Goal: Task Accomplishment & Management: Manage account settings

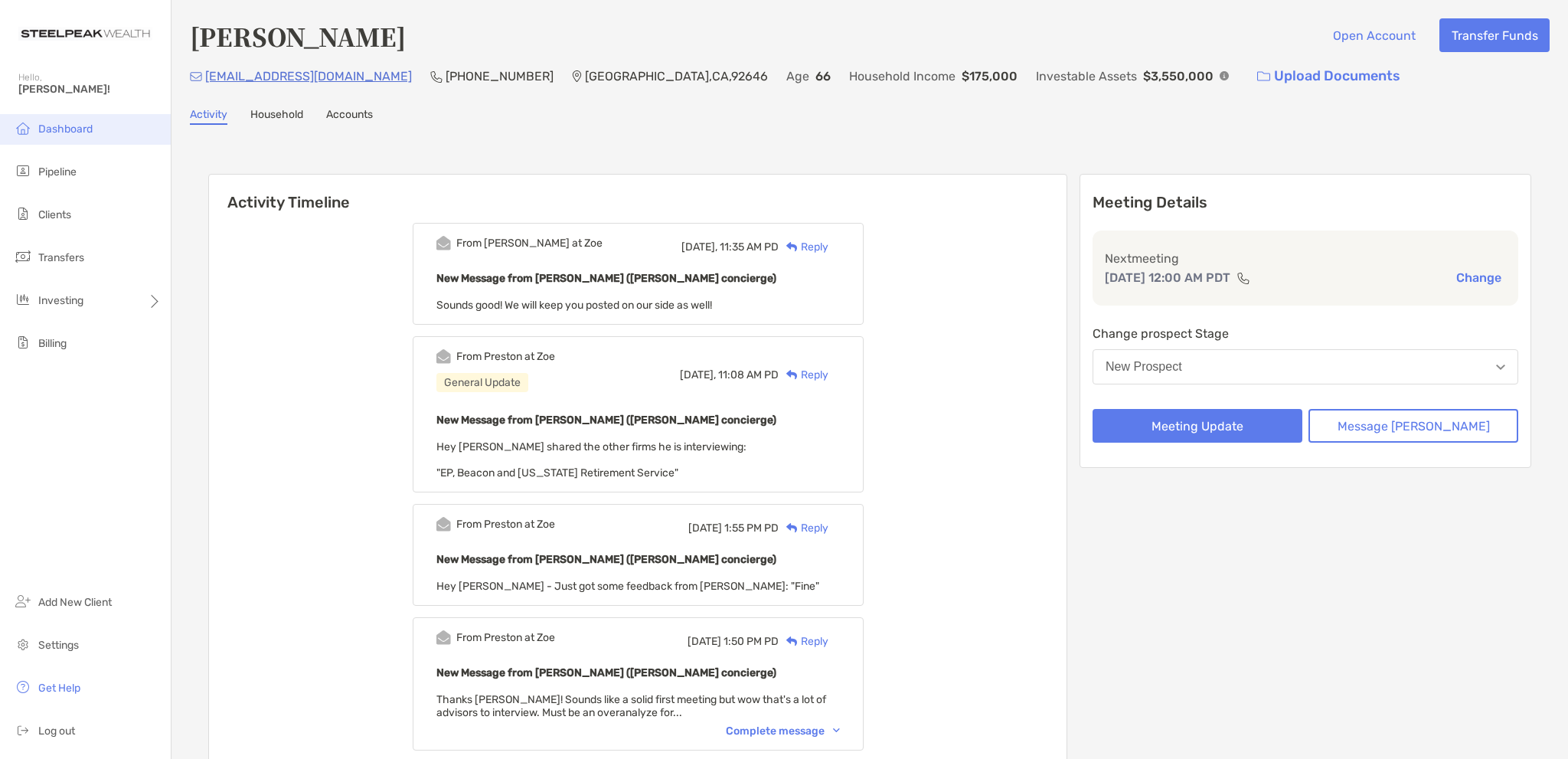
click at [65, 126] on span "Dashboard" at bounding box center [65, 129] width 54 height 13
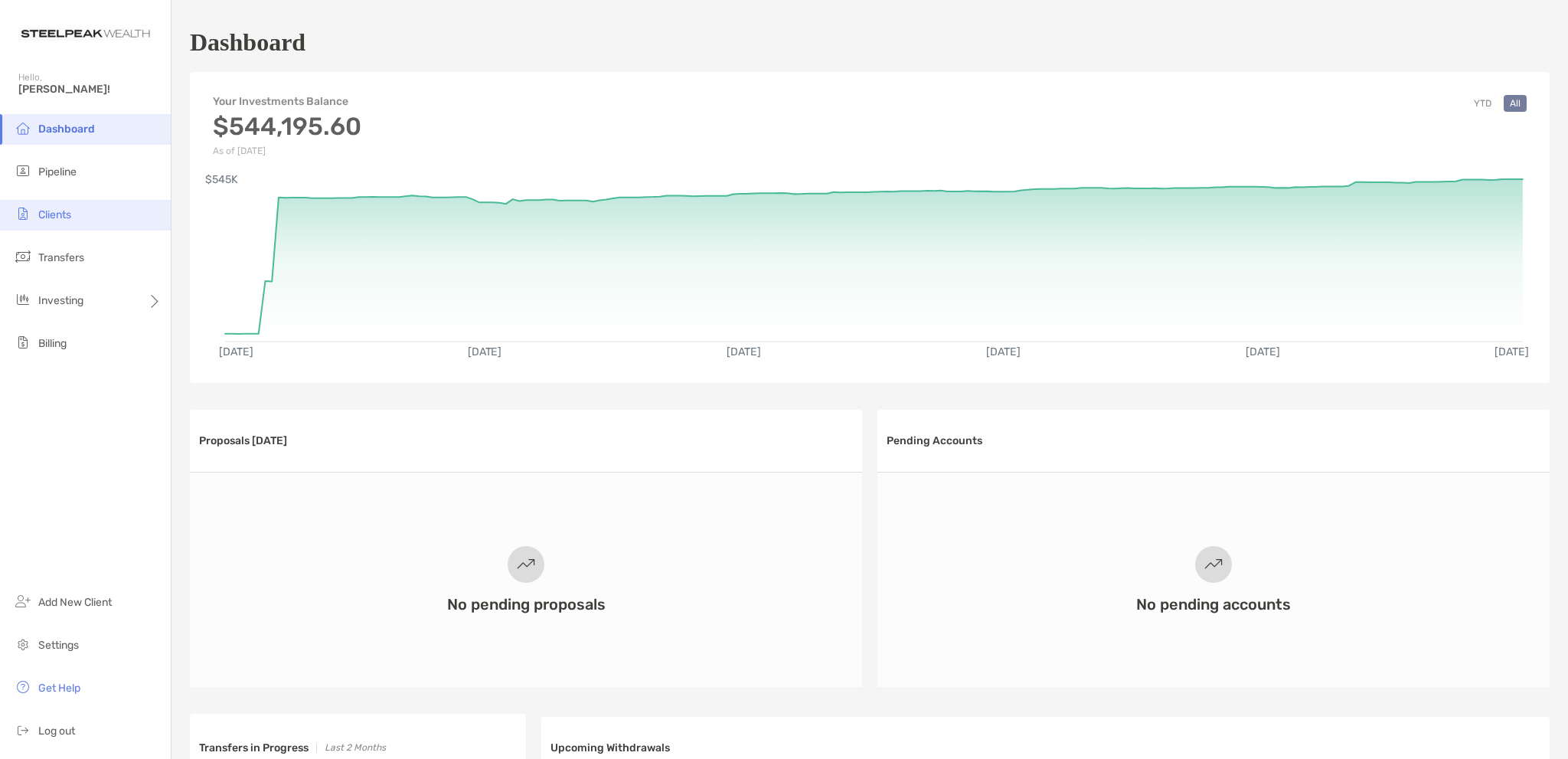
click at [56, 216] on span "Clients" at bounding box center [55, 215] width 33 height 13
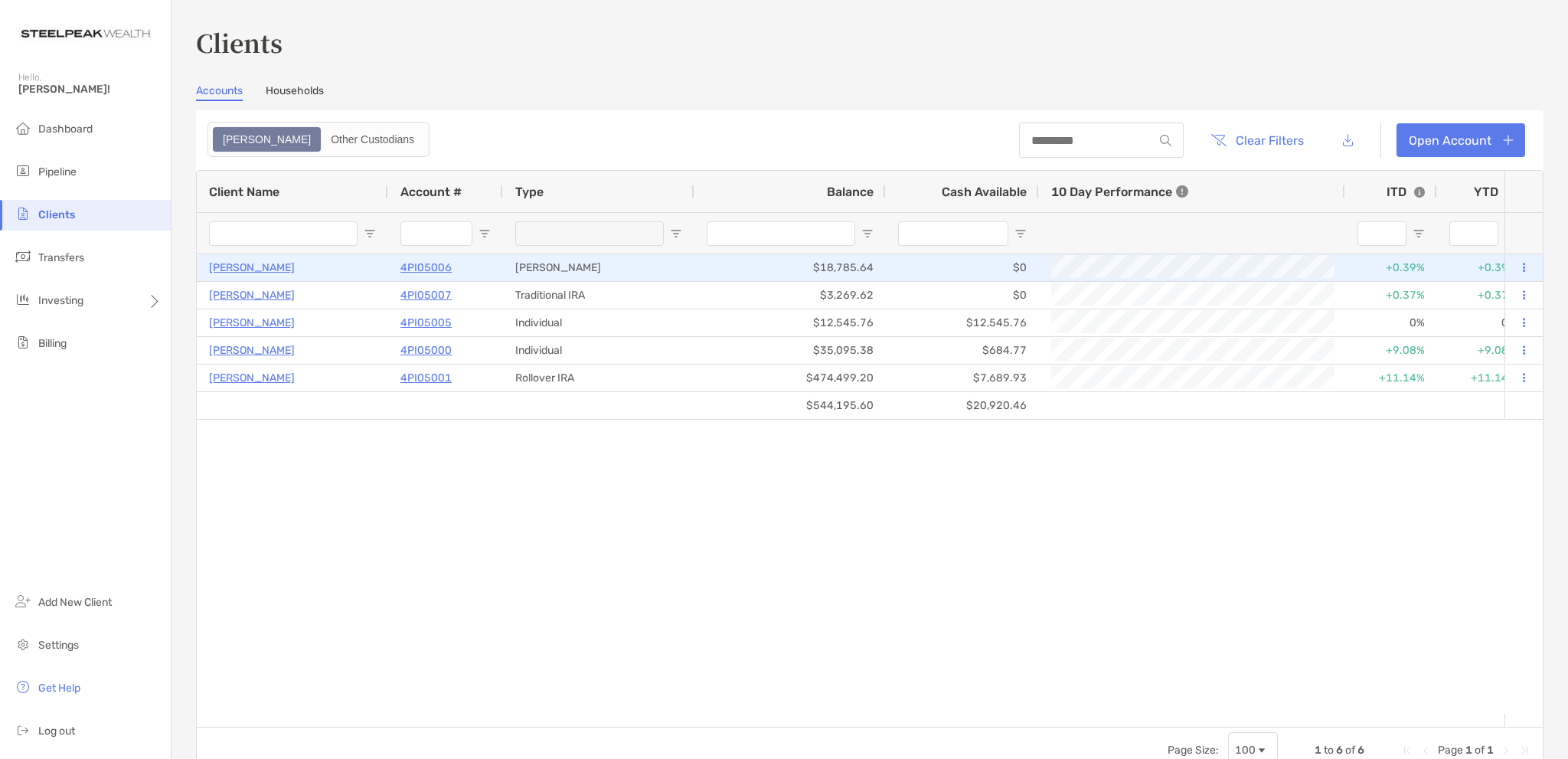
click at [229, 261] on p "[PERSON_NAME]" at bounding box center [251, 267] width 86 height 19
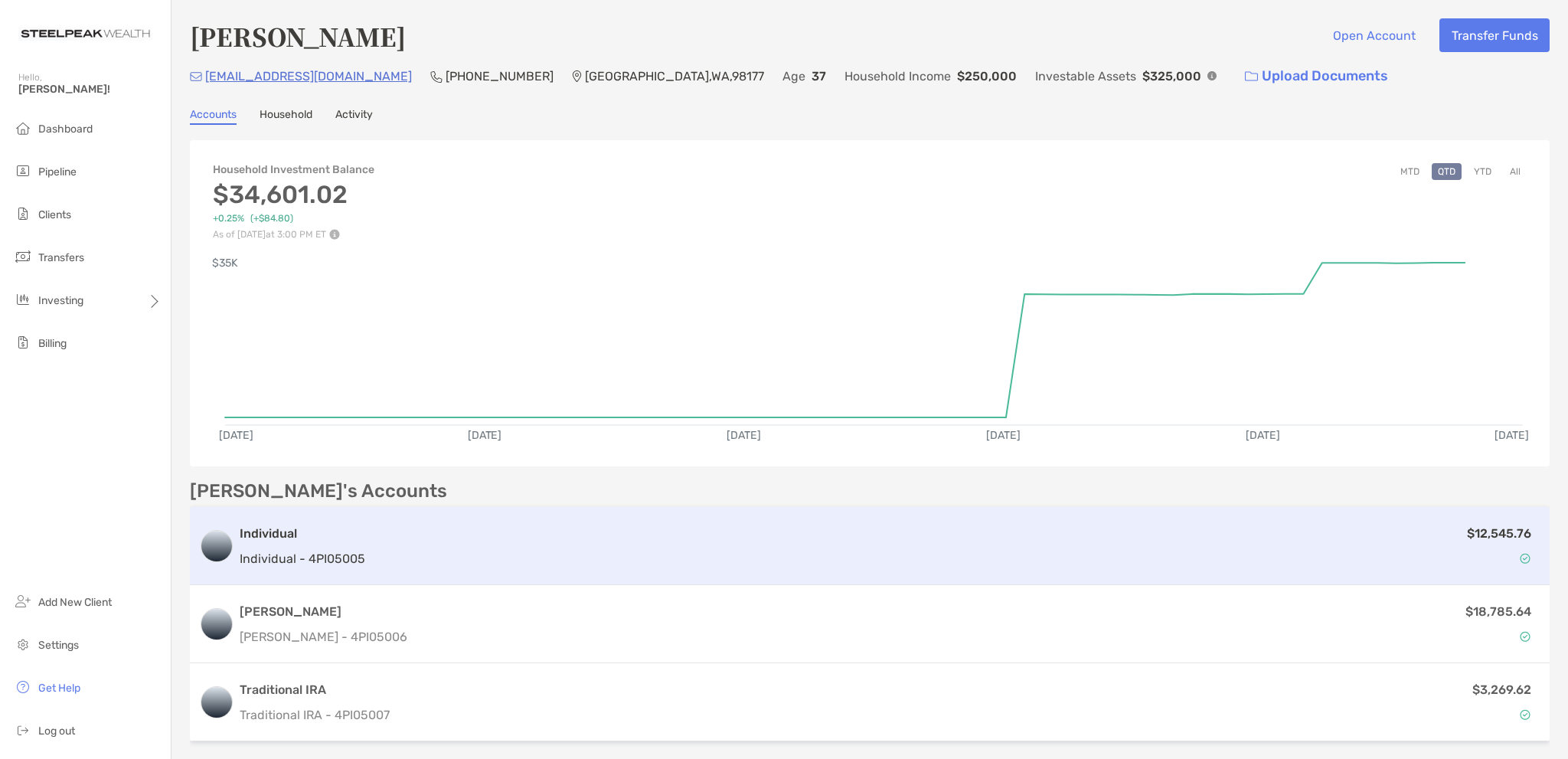
click at [411, 551] on div "$12,545.76" at bounding box center [955, 546] width 1168 height 44
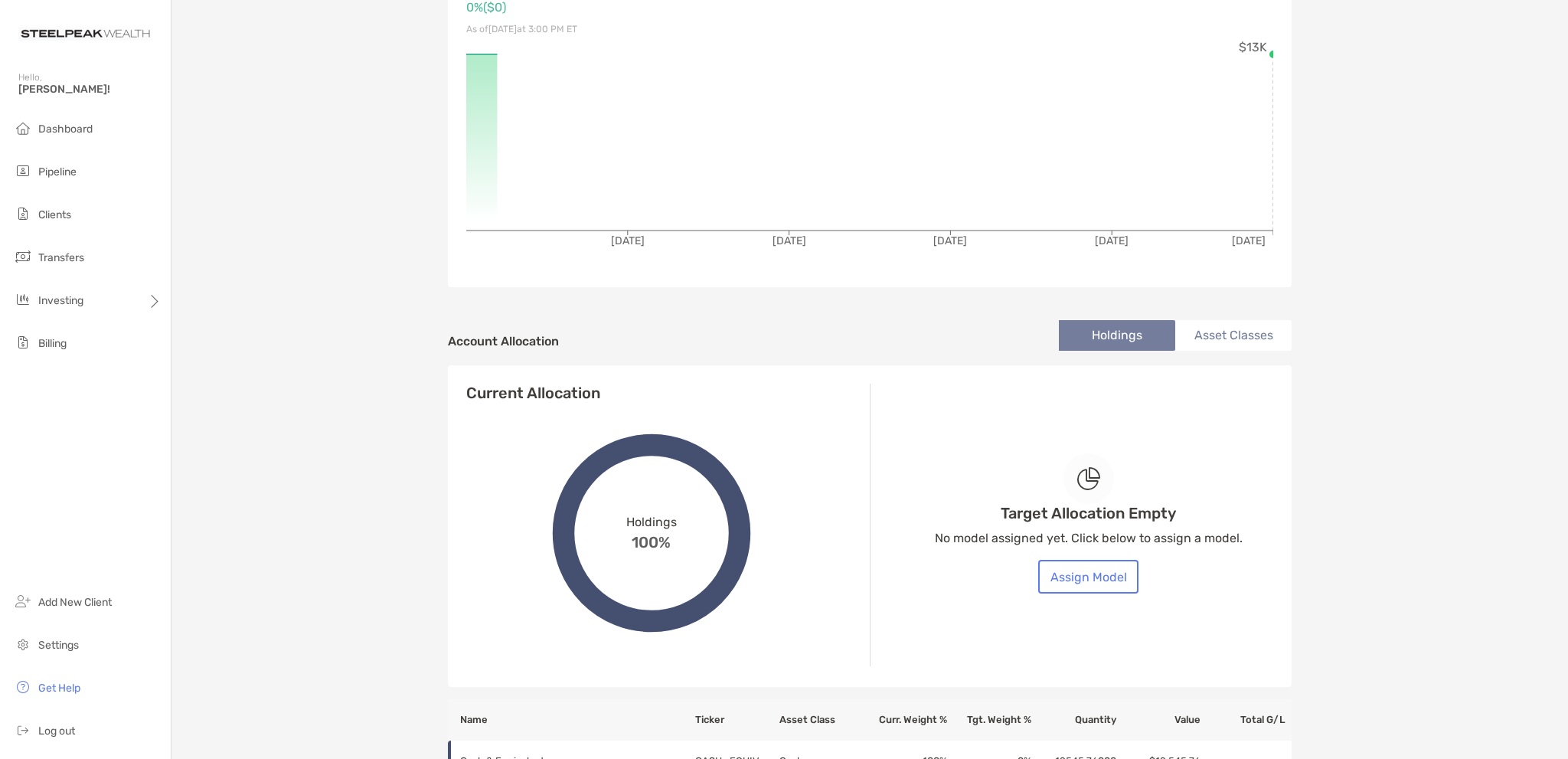
scroll to position [229, 0]
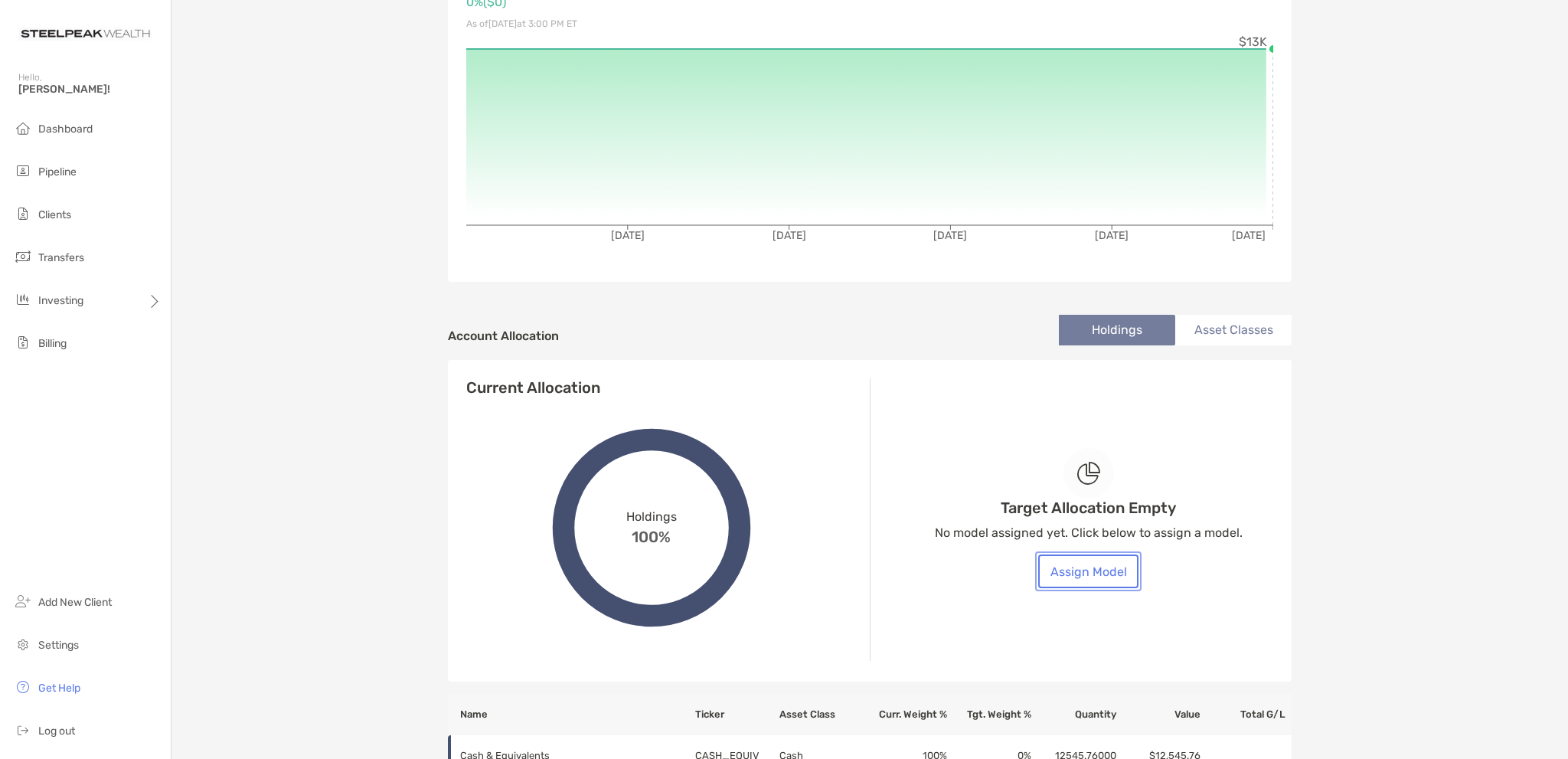
click at [1086, 575] on button "Assign Model" at bounding box center [1087, 571] width 100 height 34
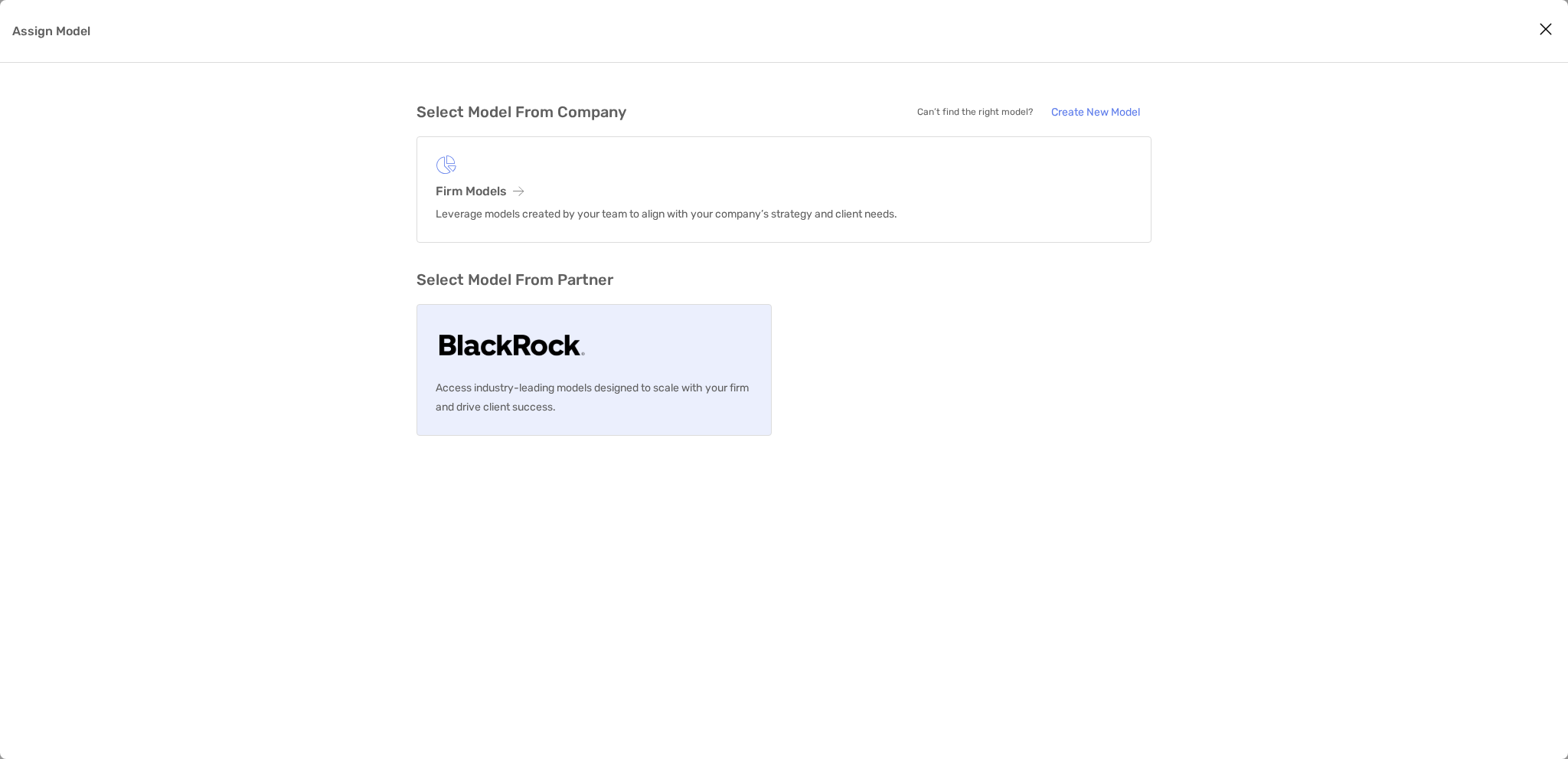
click at [588, 380] on p "Access industry-leading models designed to scale with your firm and drive clien…" at bounding box center [594, 398] width 317 height 39
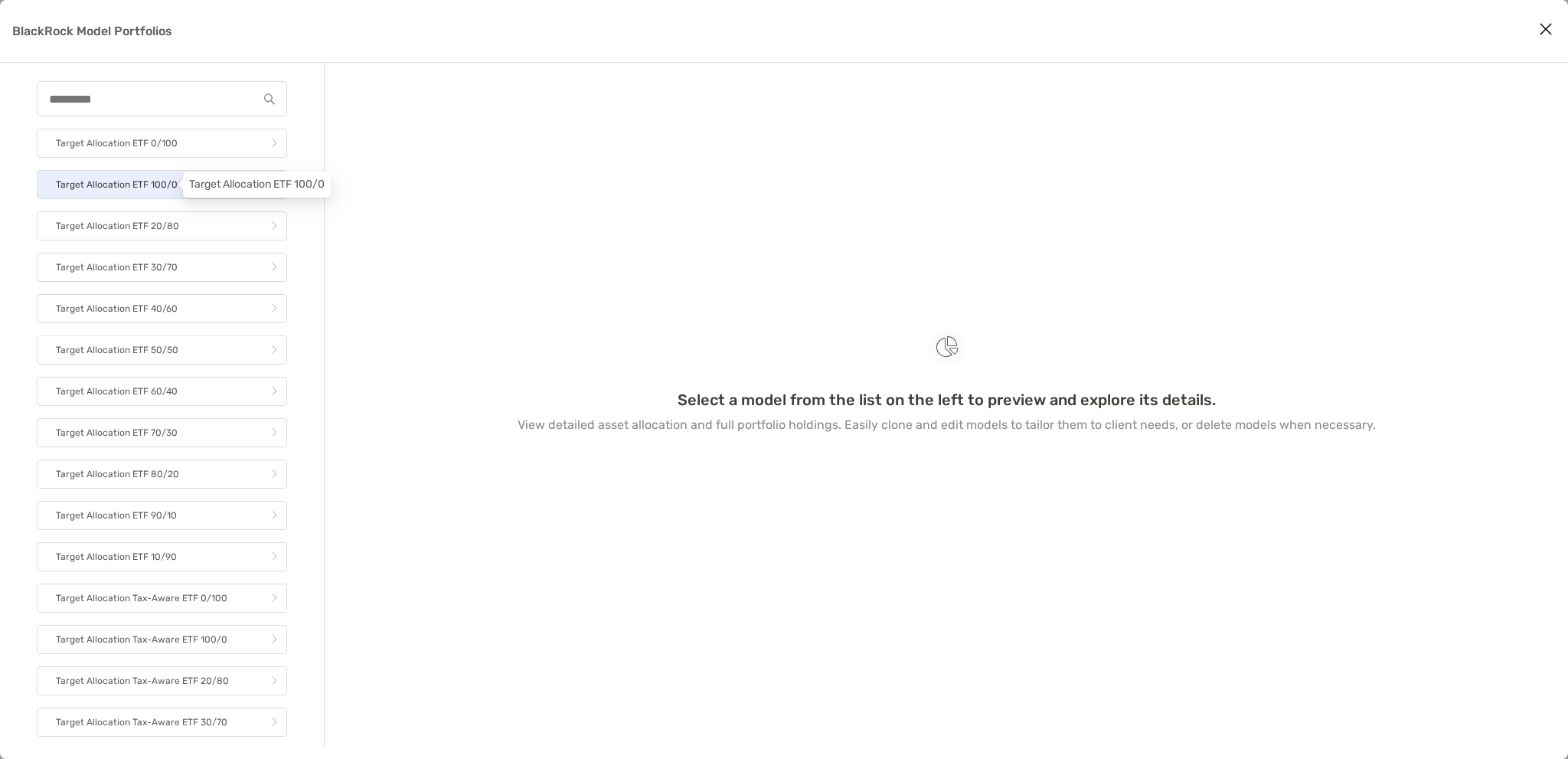
click at [145, 180] on p "Target Allocation ETF 100/0" at bounding box center [117, 184] width 122 height 19
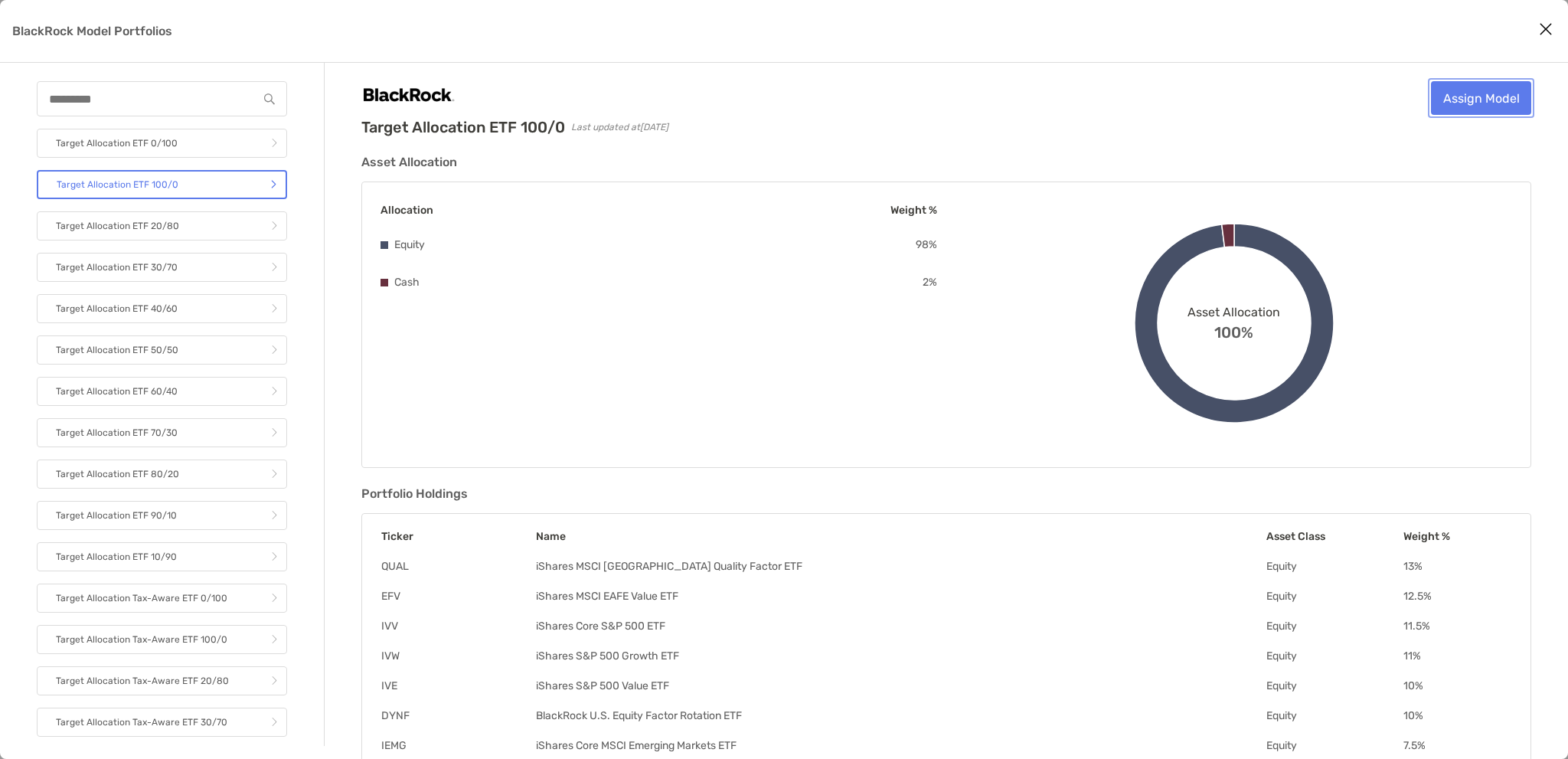
click at [1473, 94] on link "Assign Model" at bounding box center [1481, 98] width 100 height 34
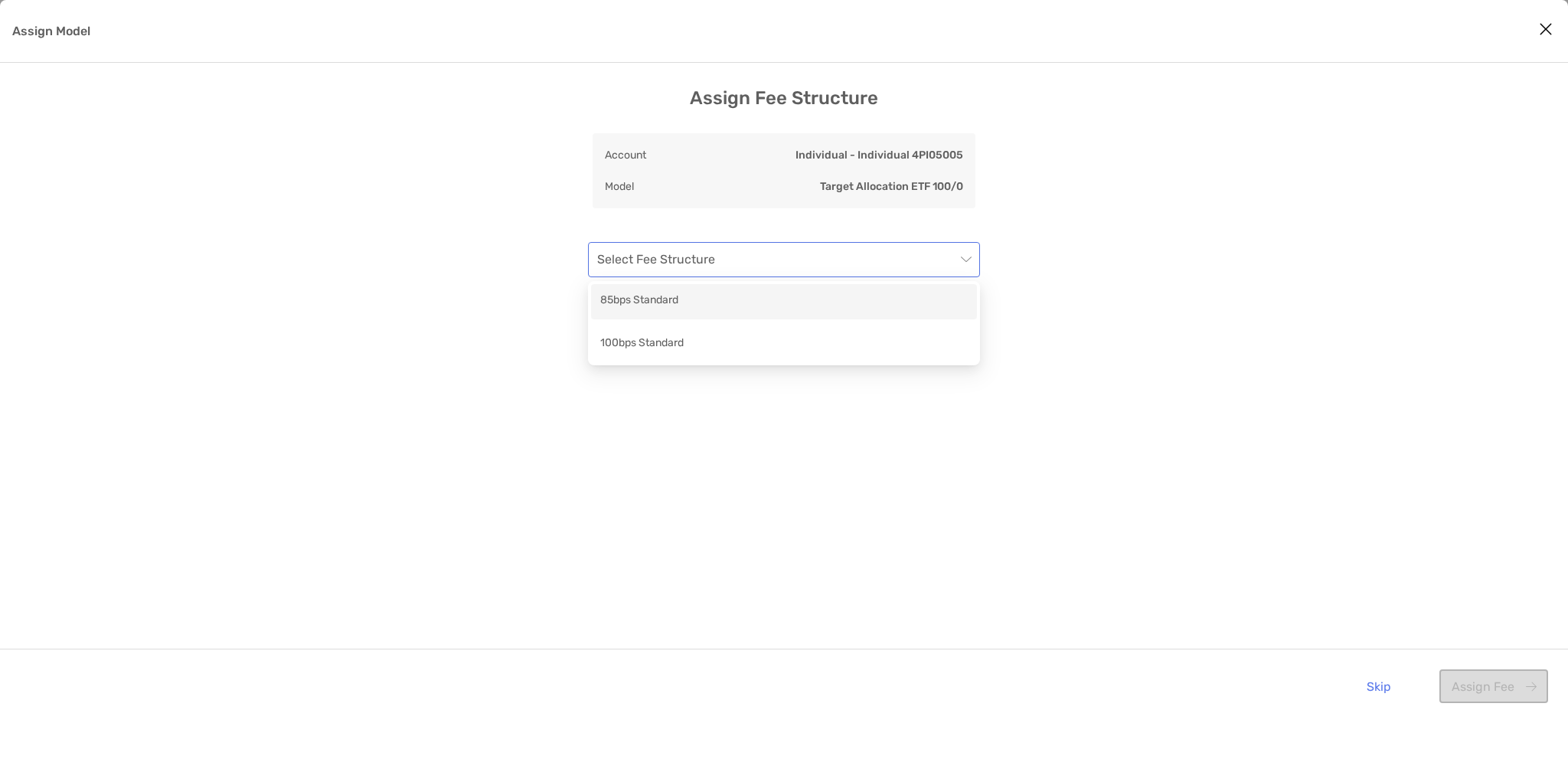
click at [968, 261] on span "Assign Model" at bounding box center [784, 260] width 374 height 34
click at [666, 347] on div "100bps Standard" at bounding box center [784, 344] width 367 height 19
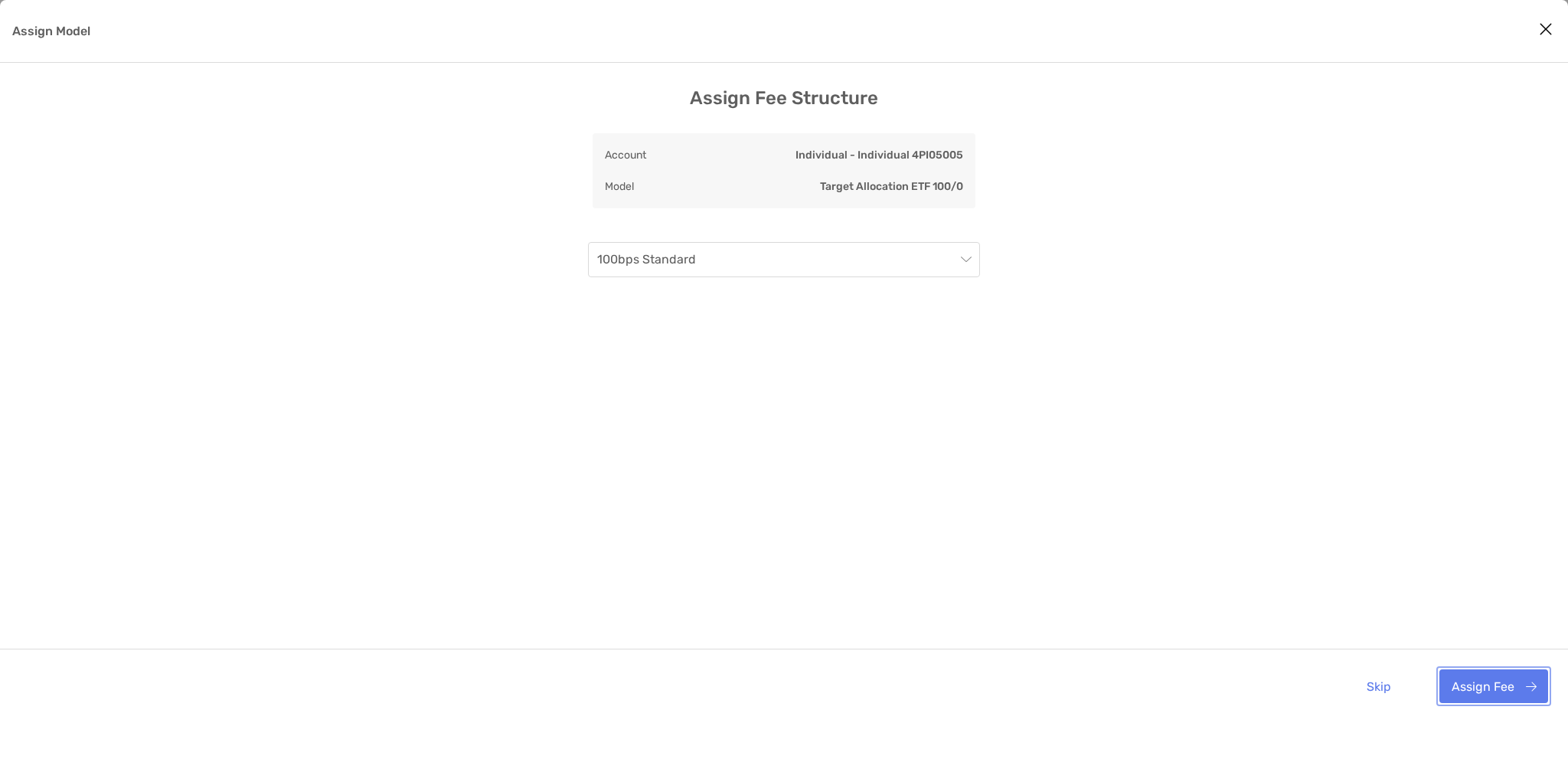
click at [1488, 689] on button "Assign Fee" at bounding box center [1493, 686] width 109 height 34
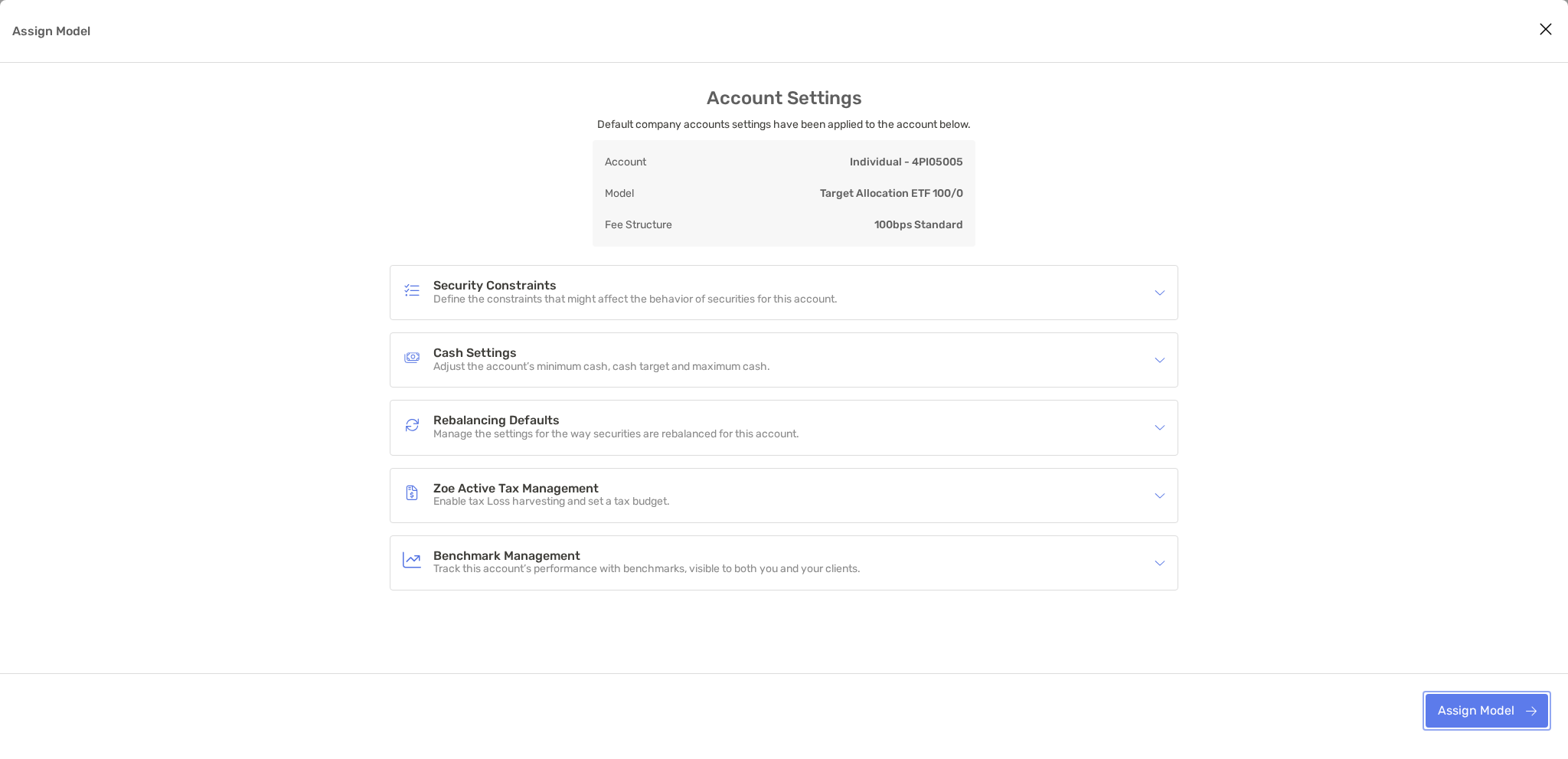
click at [1479, 705] on button "Assign Model" at bounding box center [1486, 710] width 122 height 34
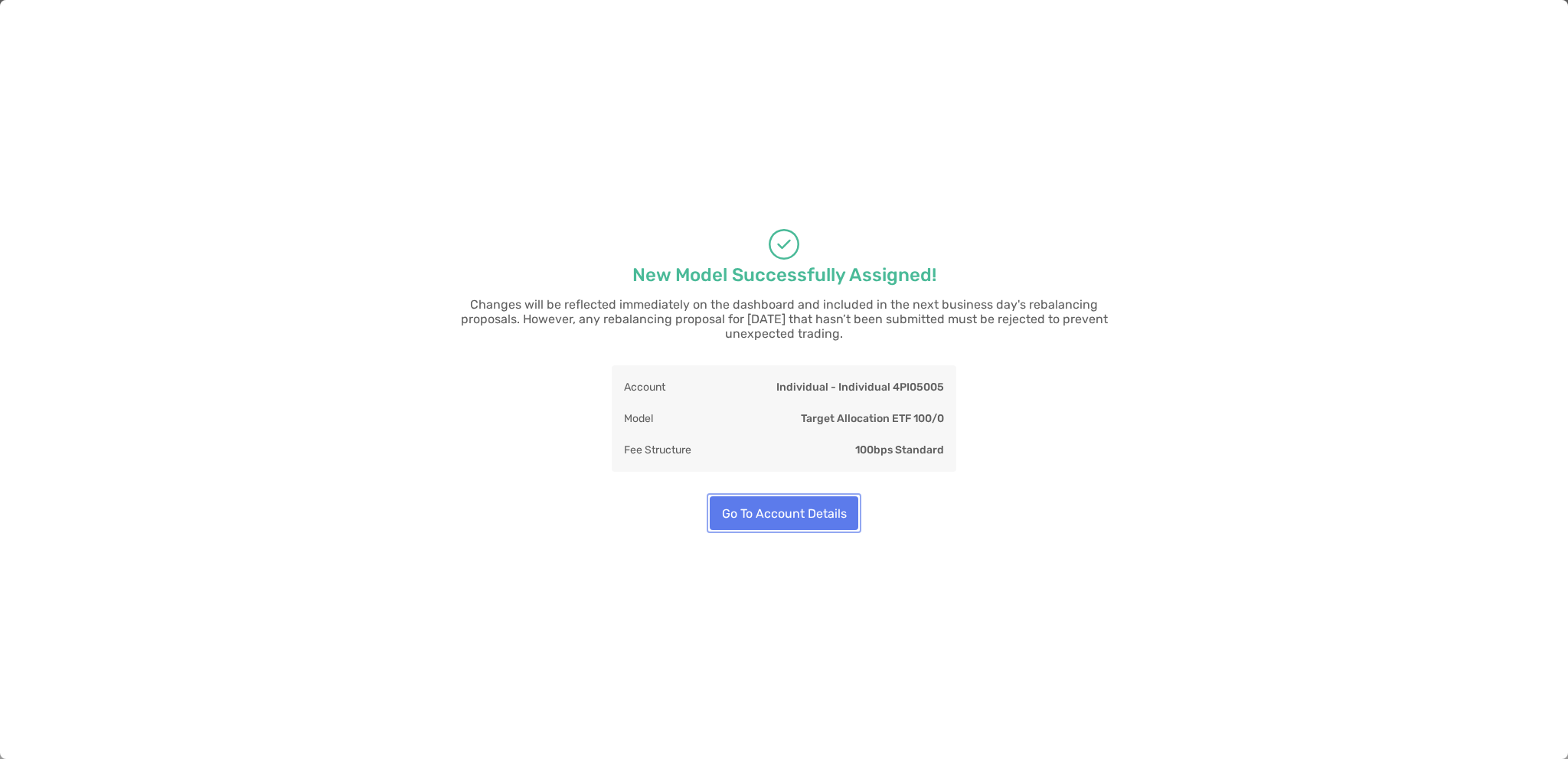
click at [819, 505] on button "Go To Account Details" at bounding box center [784, 513] width 148 height 34
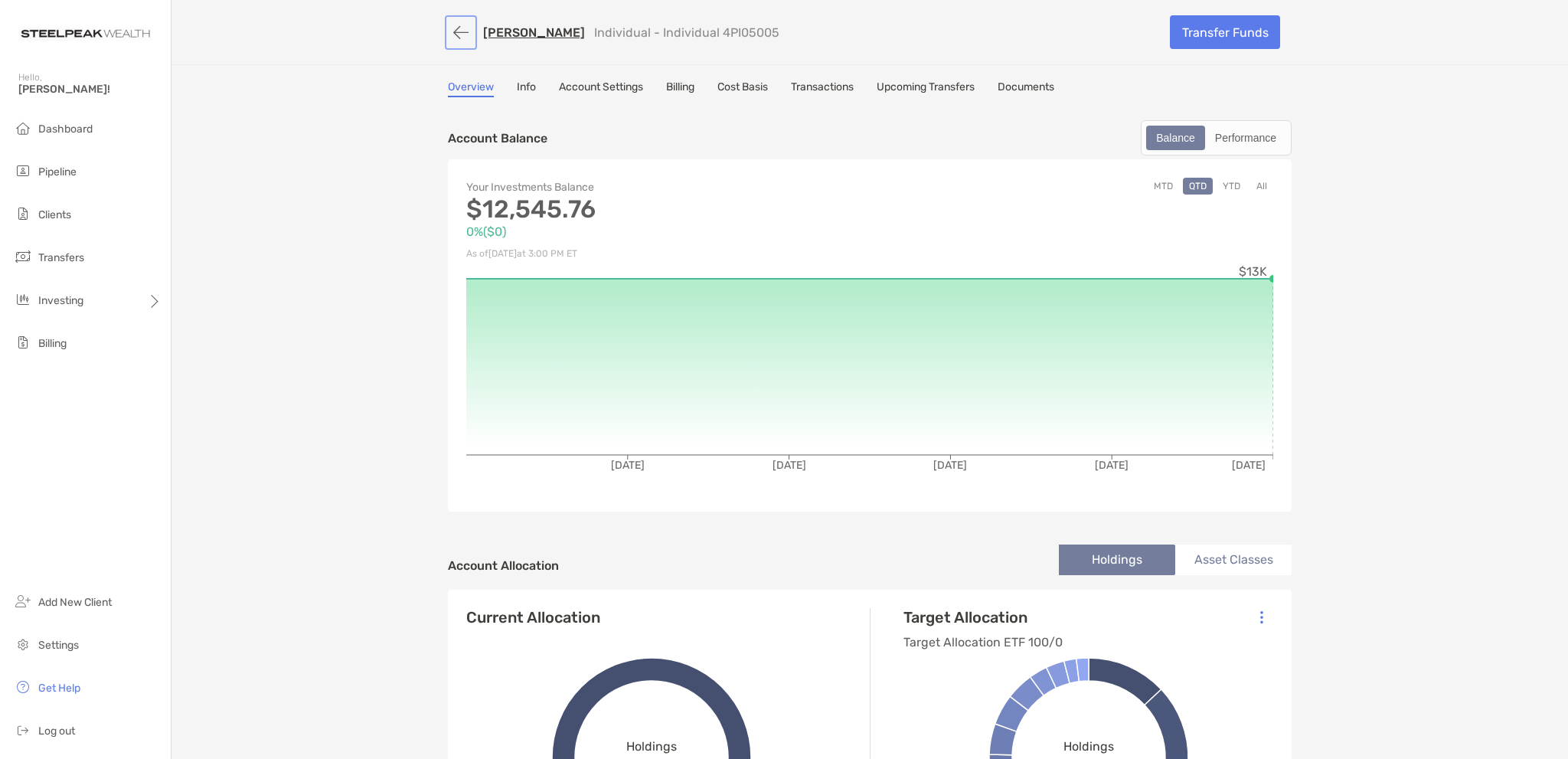
click at [456, 31] on button "button" at bounding box center [460, 32] width 26 height 29
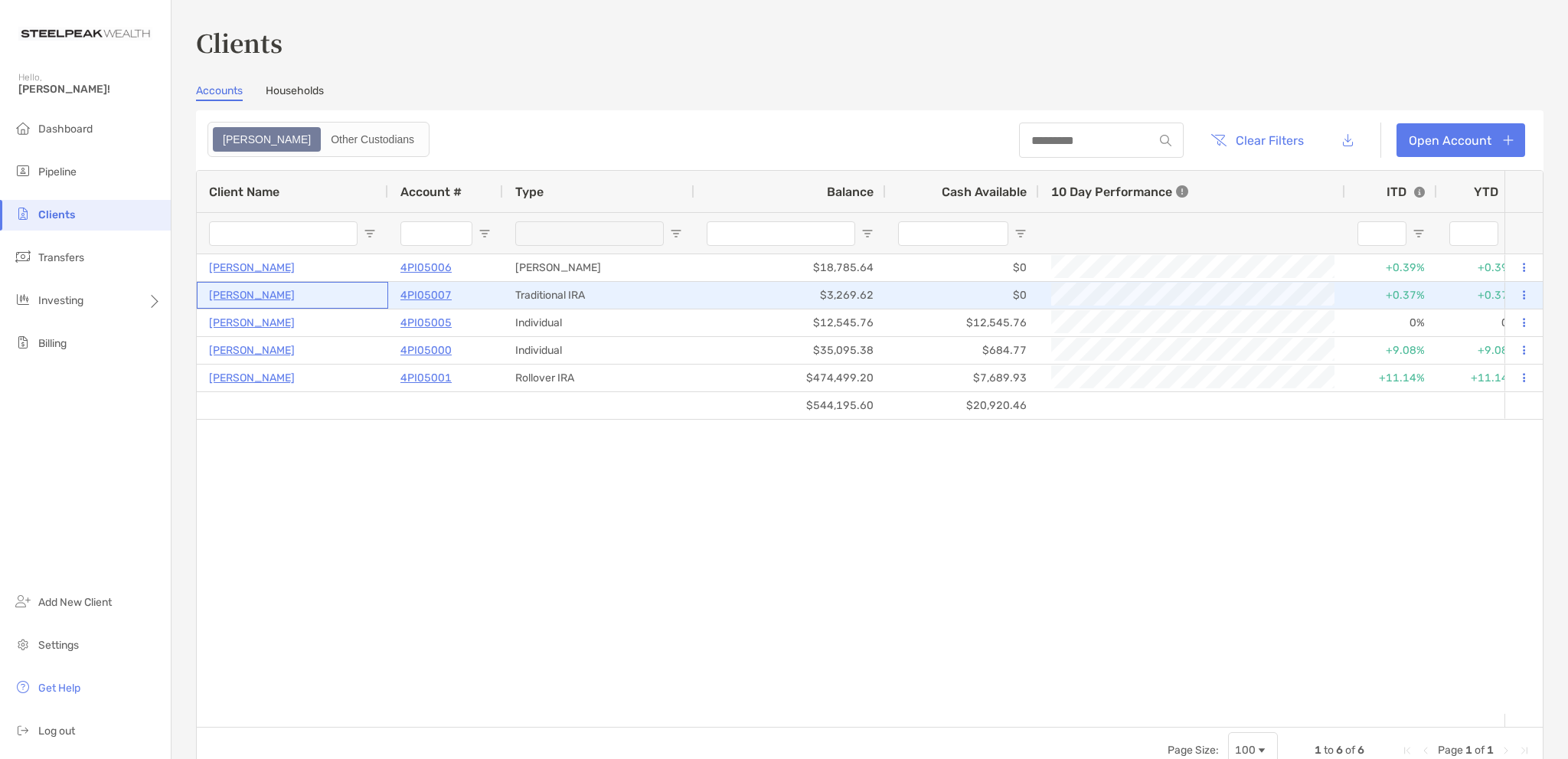
click at [272, 292] on p "Andrew Sprague" at bounding box center [251, 295] width 86 height 19
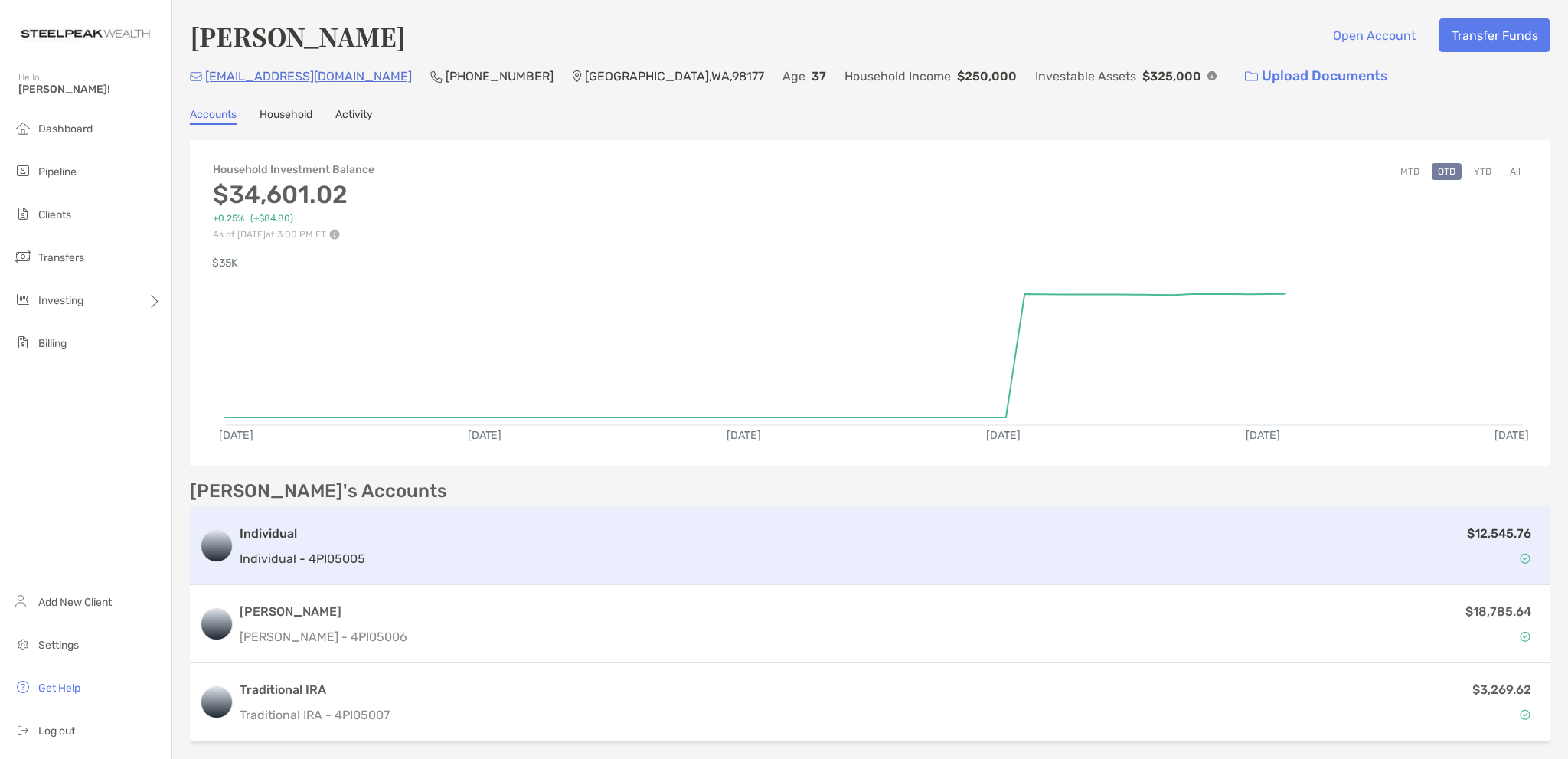
scroll to position [76, 0]
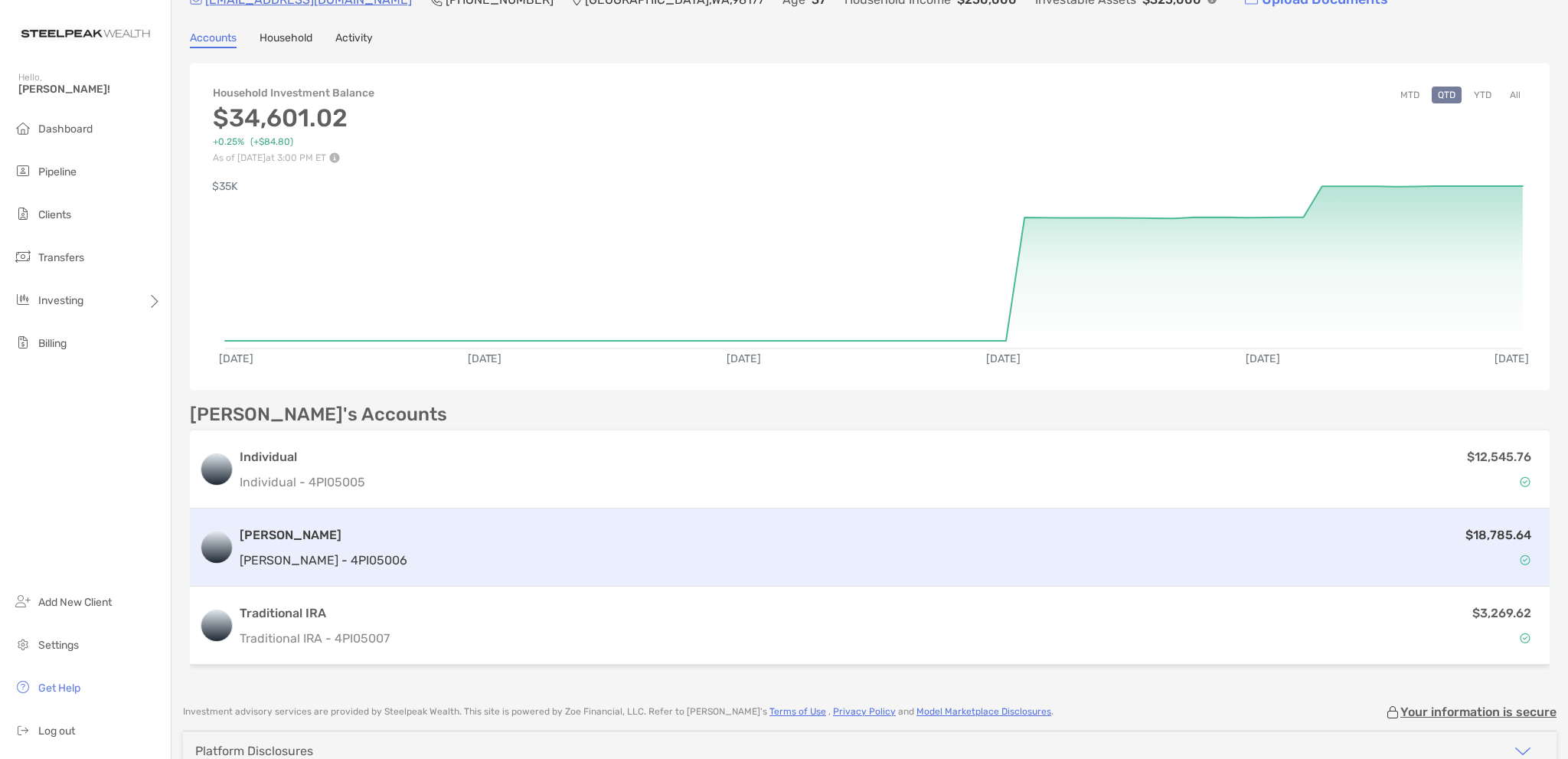
click at [811, 537] on div "$18,785.64" at bounding box center [977, 547] width 1127 height 44
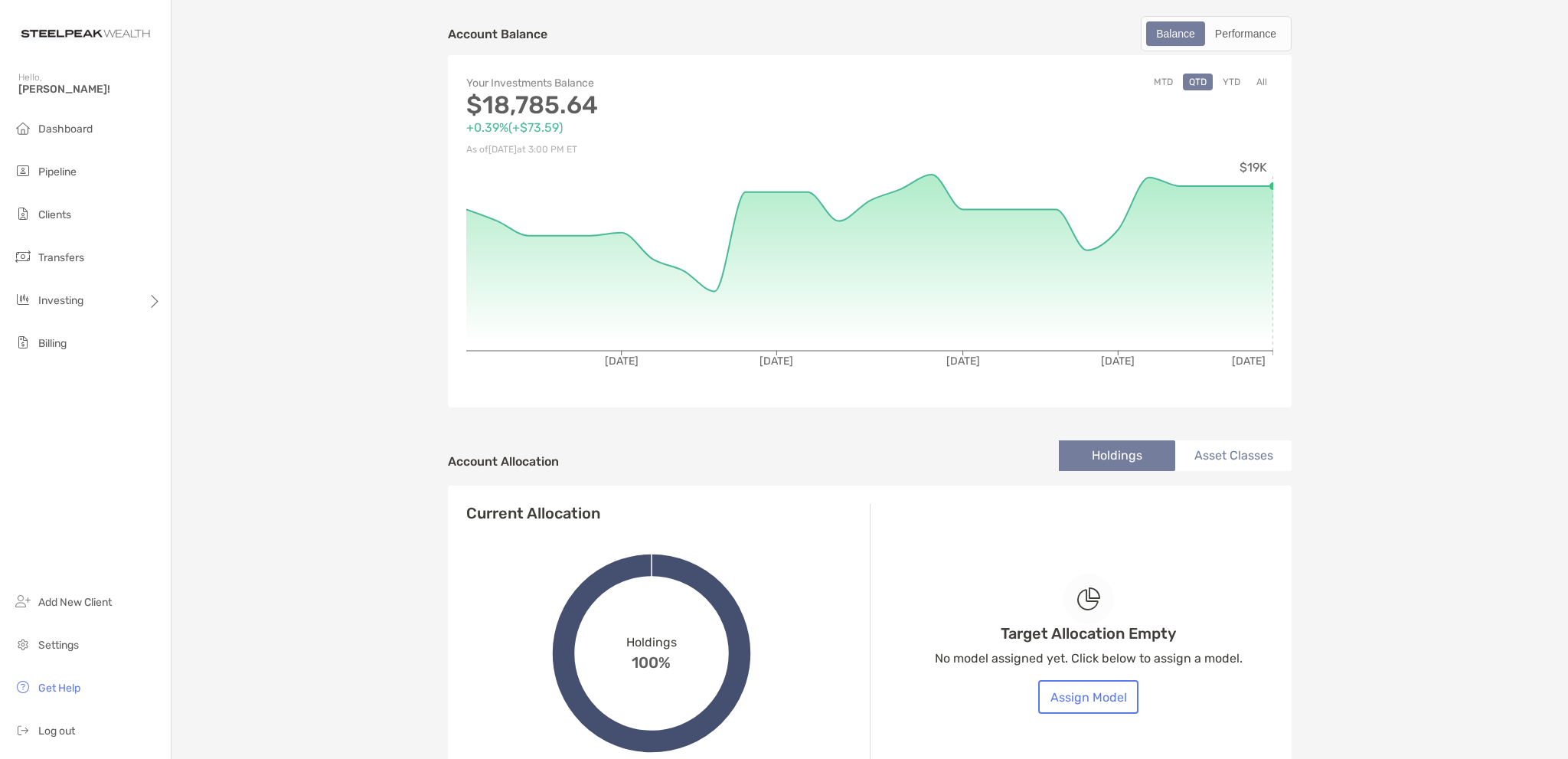
scroll to position [229, 0]
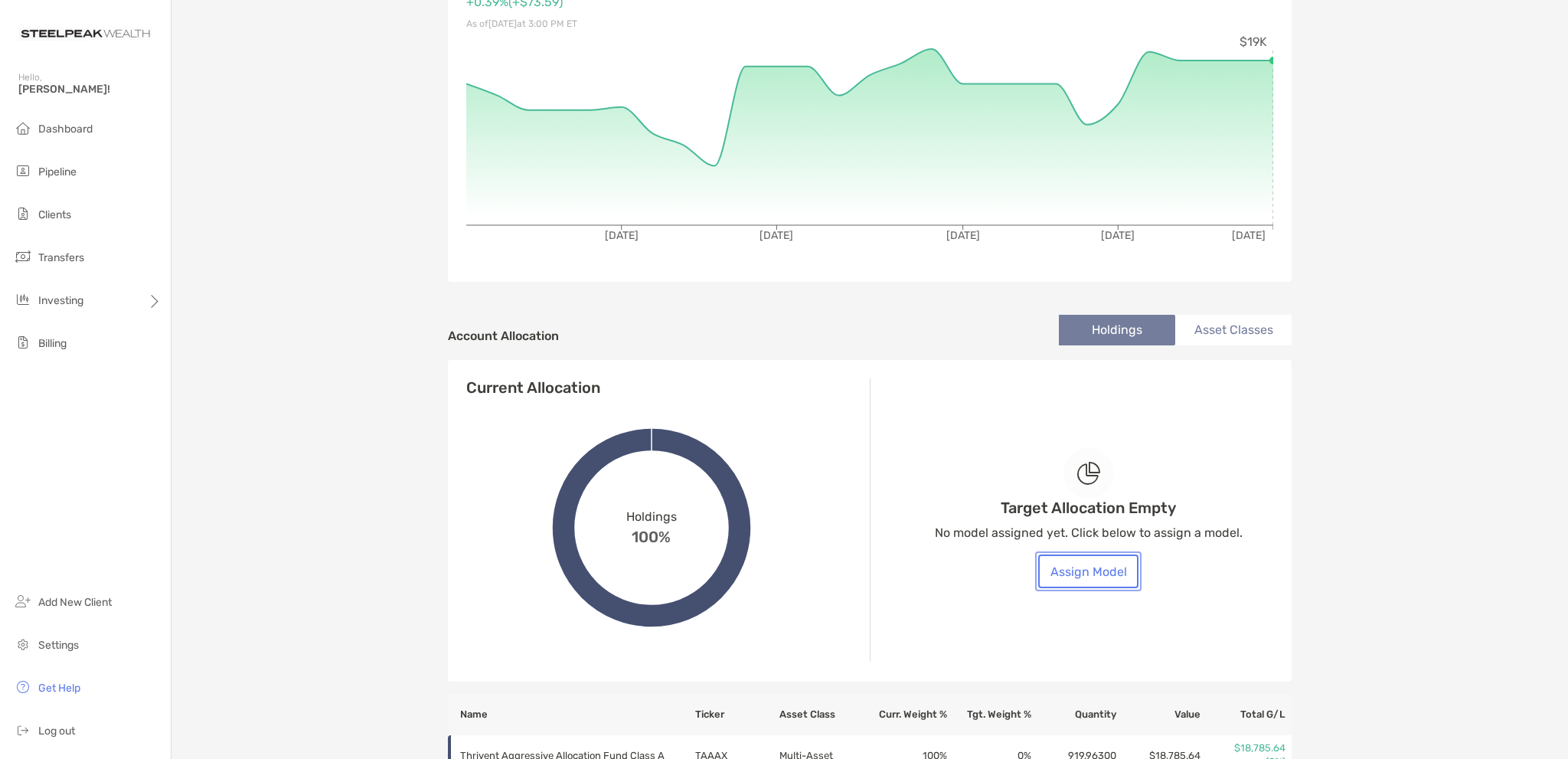
click at [1098, 566] on button "Assign Model" at bounding box center [1087, 571] width 100 height 34
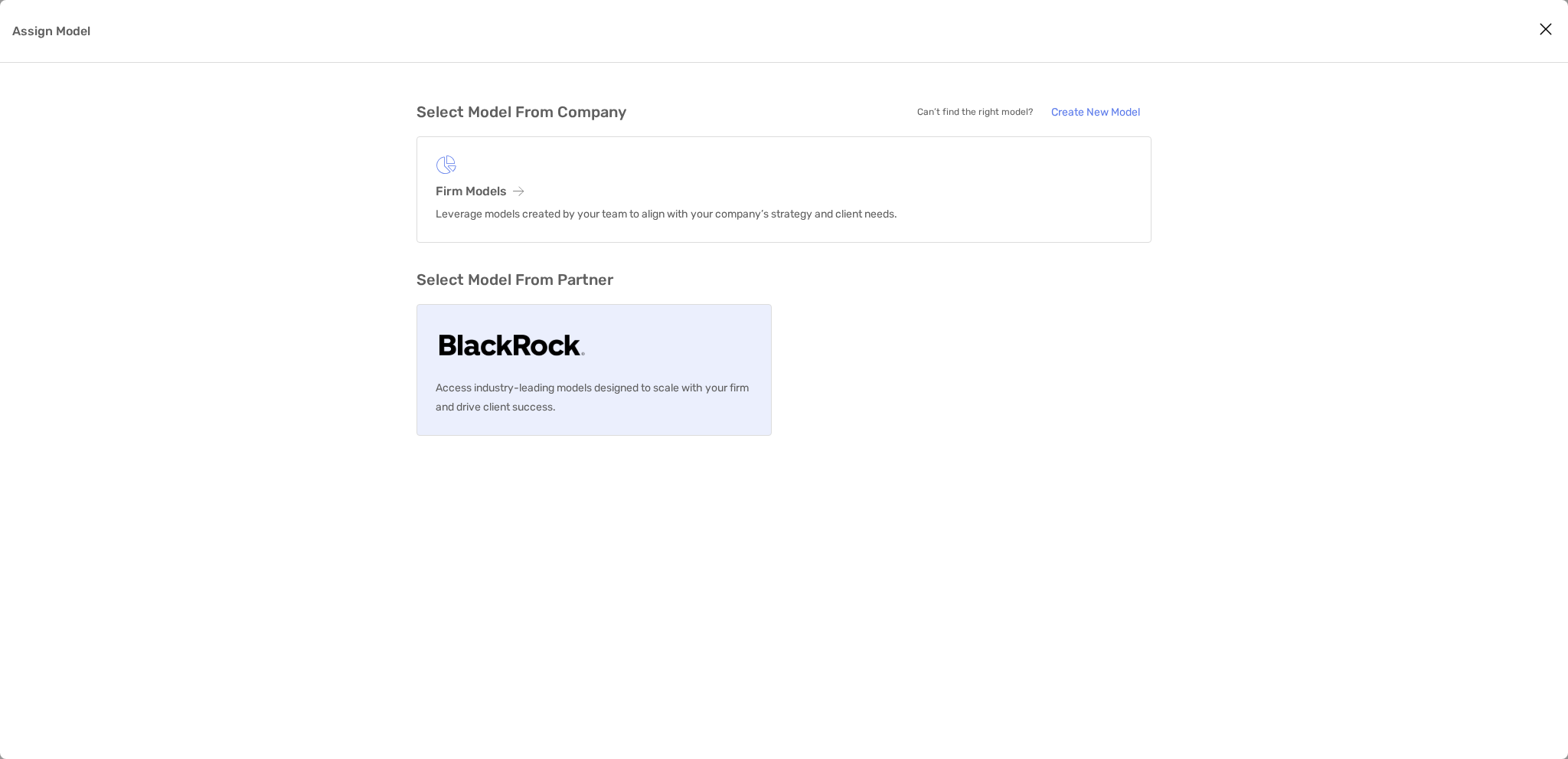
click at [656, 394] on p "Access industry-leading models designed to scale with your firm and drive clien…" at bounding box center [594, 398] width 317 height 39
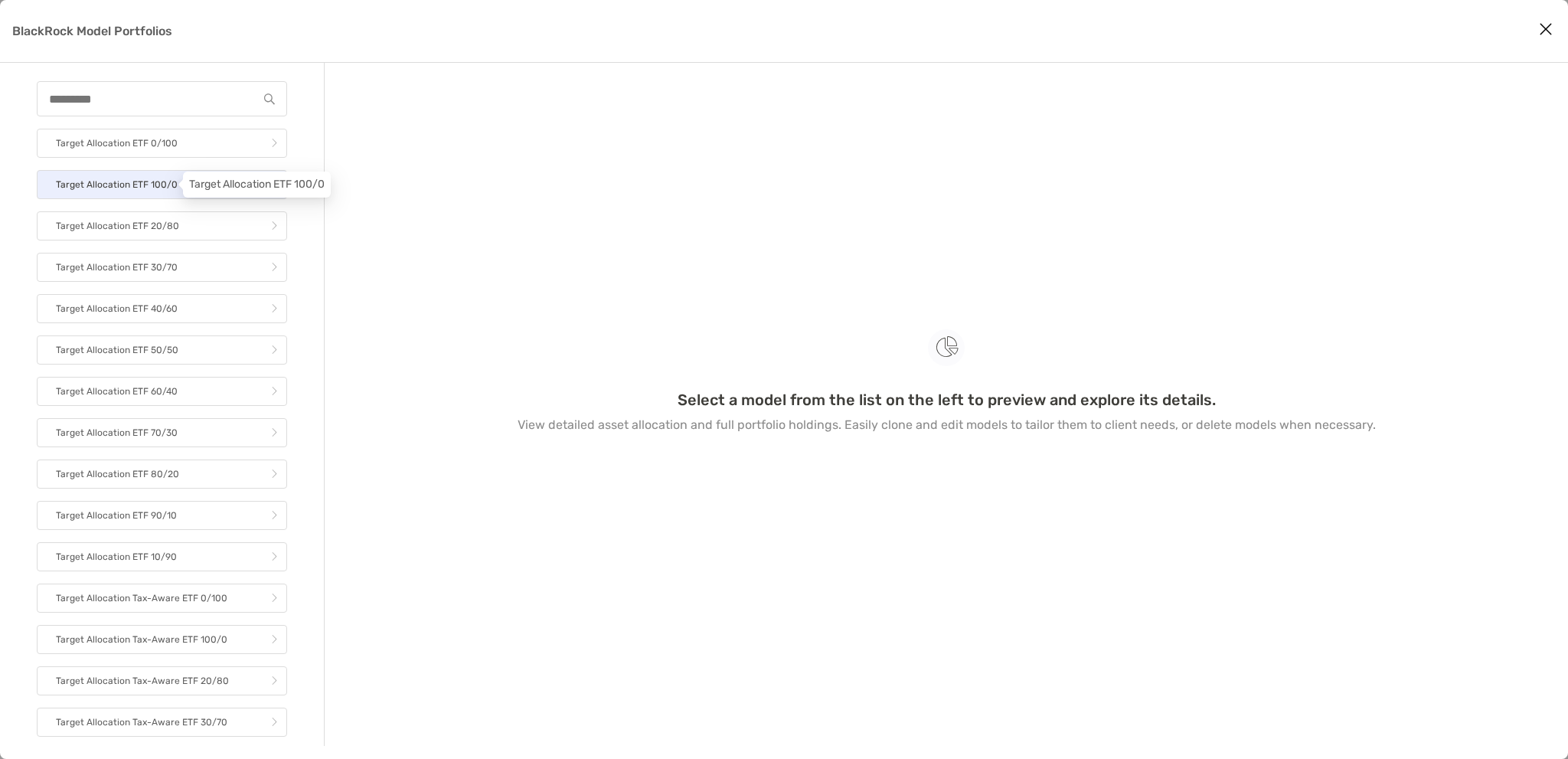
click at [131, 186] on p "Target Allocation ETF 100/0" at bounding box center [117, 184] width 122 height 19
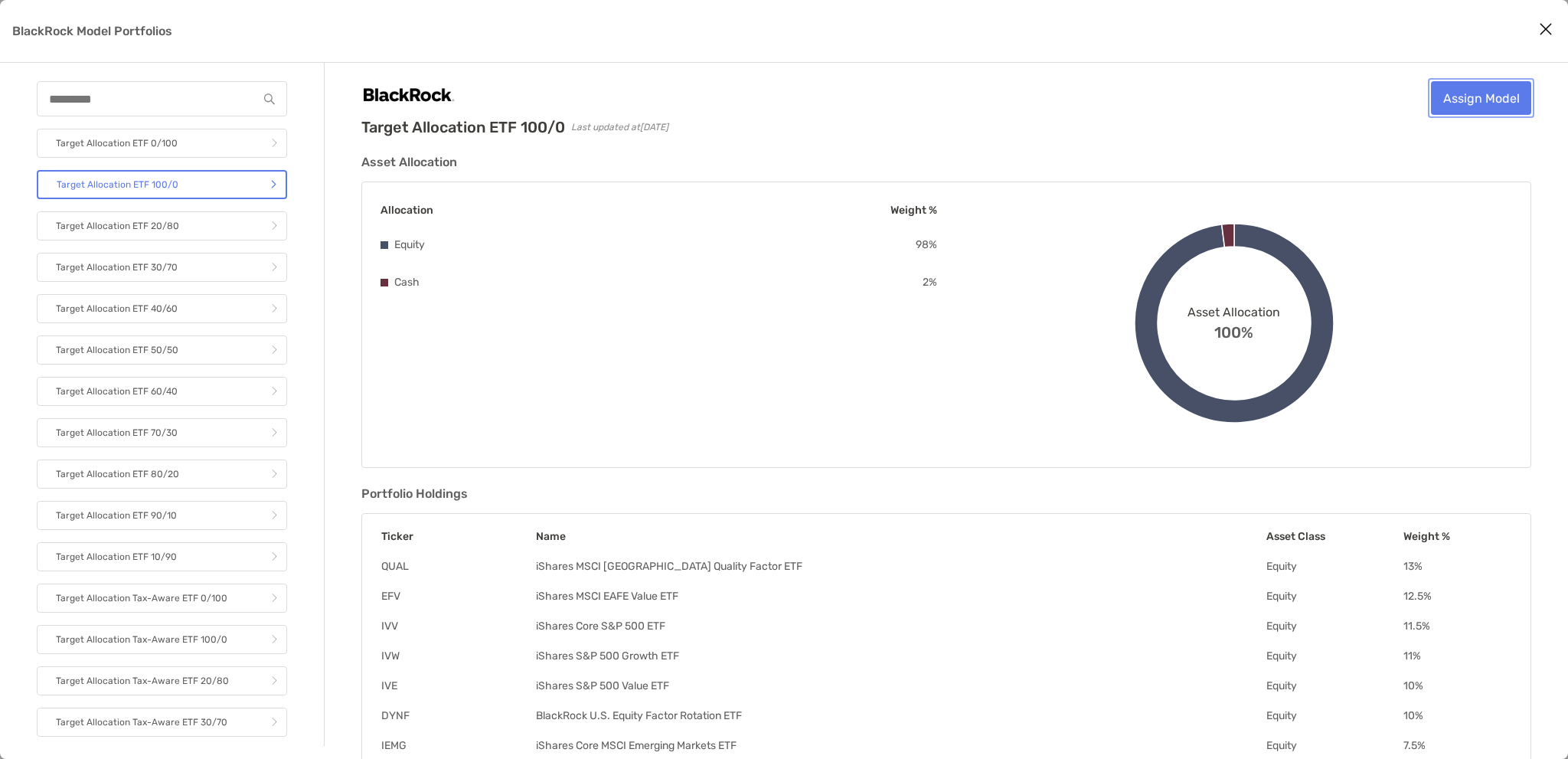
click at [1479, 103] on link "Assign Model" at bounding box center [1481, 98] width 100 height 34
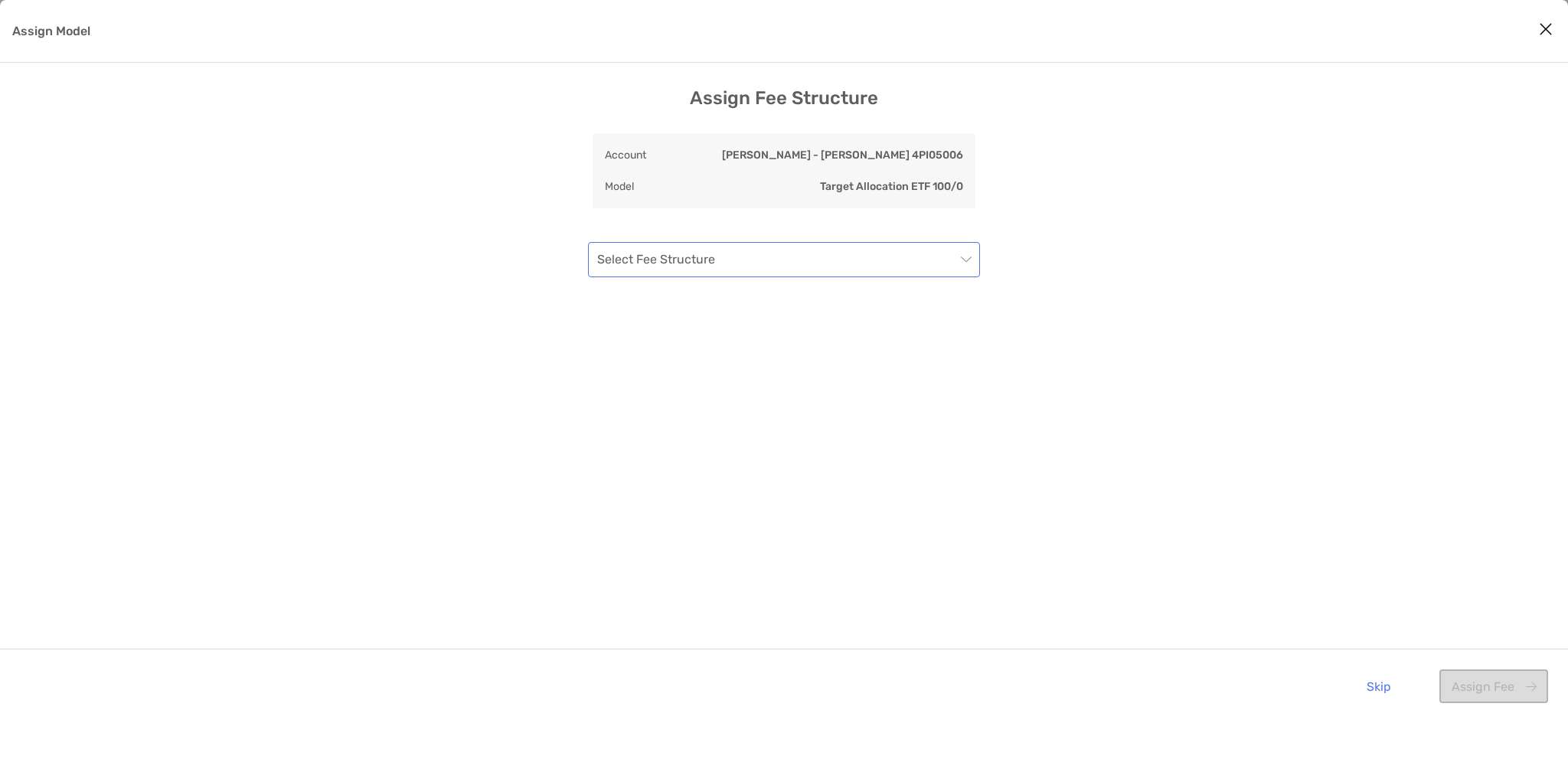
click at [964, 260] on span "Assign Model" at bounding box center [784, 260] width 374 height 34
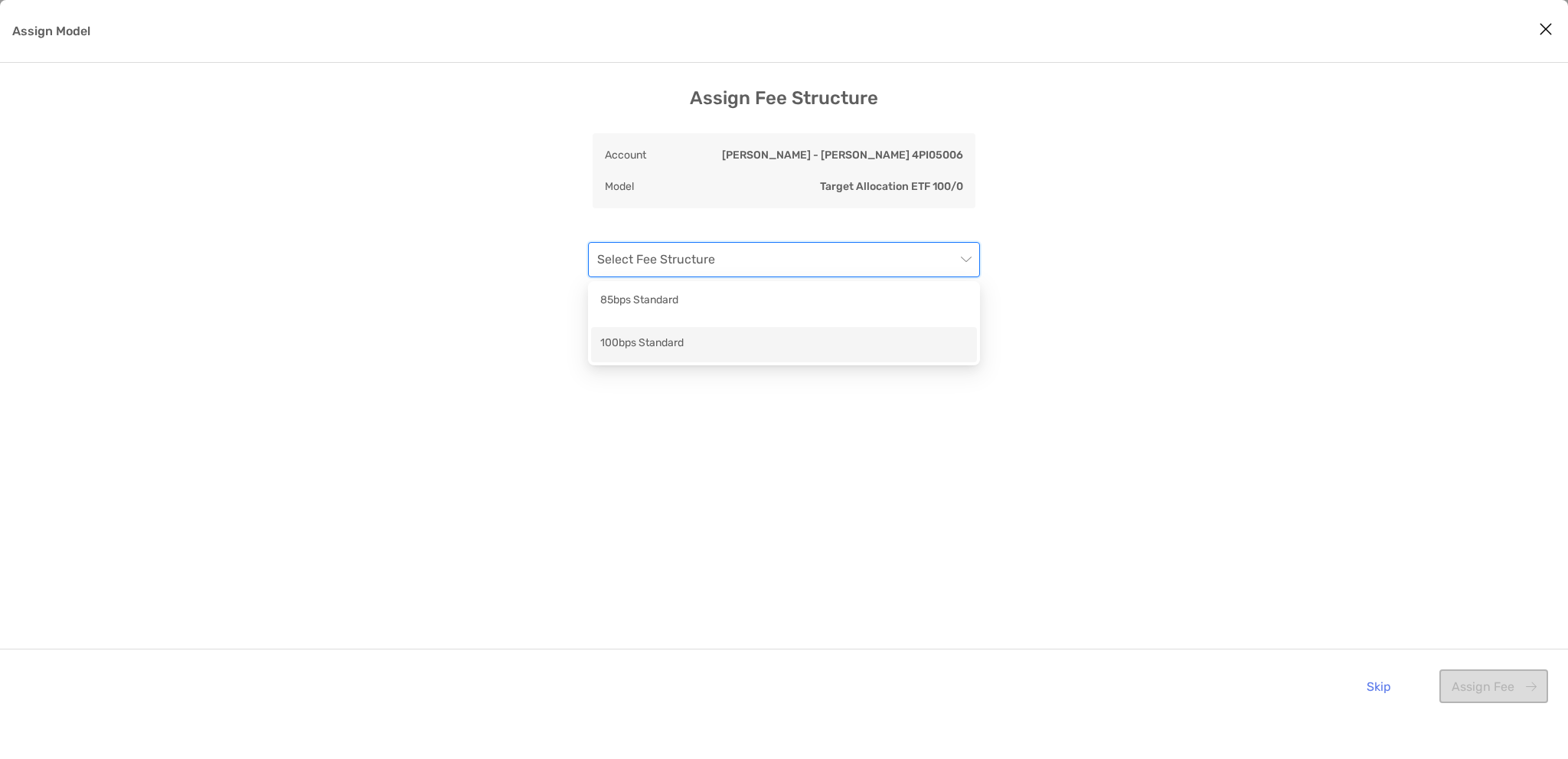
click at [765, 347] on div "100bps Standard" at bounding box center [784, 344] width 367 height 19
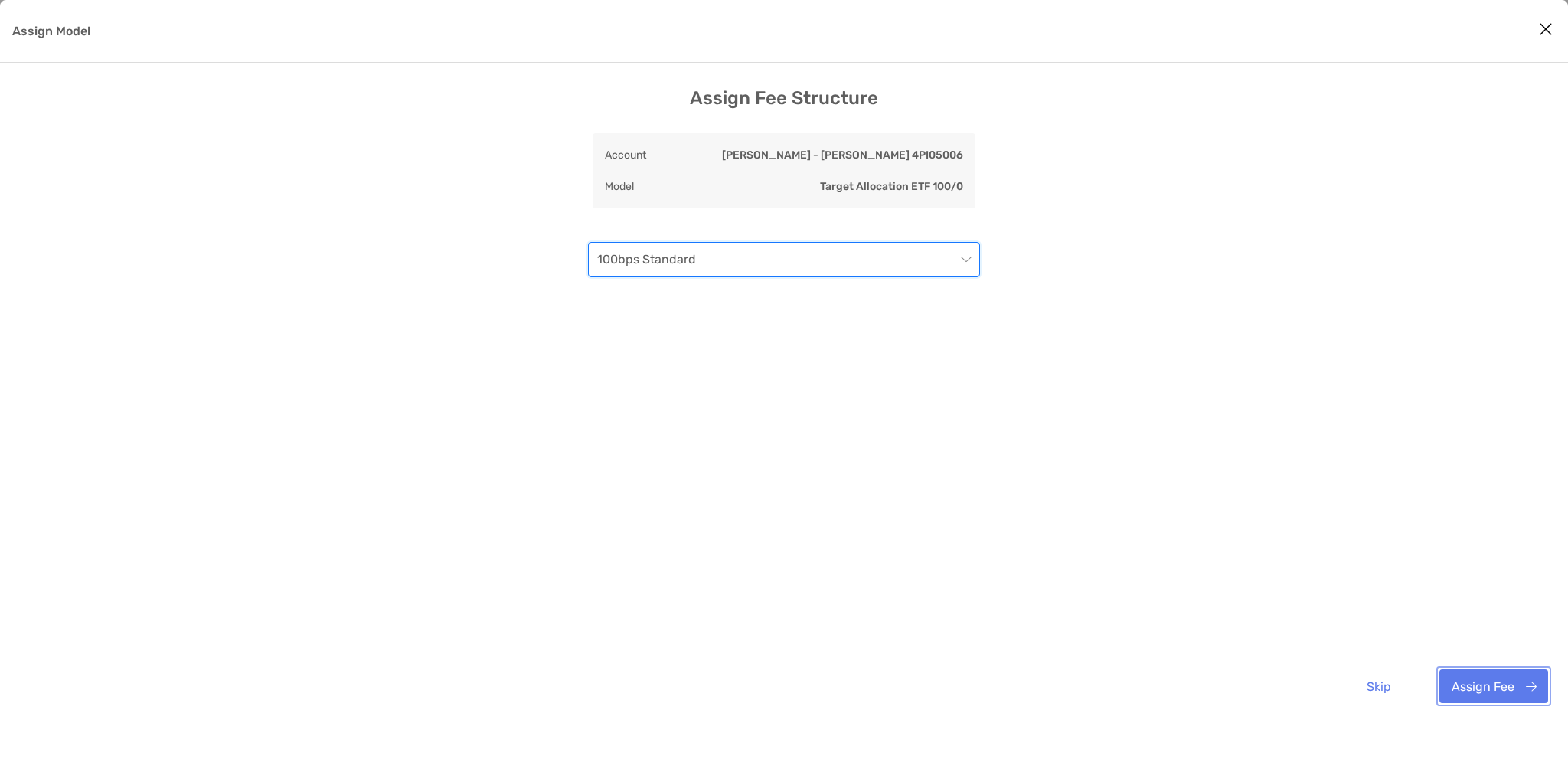
click at [1494, 679] on button "Assign Fee" at bounding box center [1493, 686] width 109 height 34
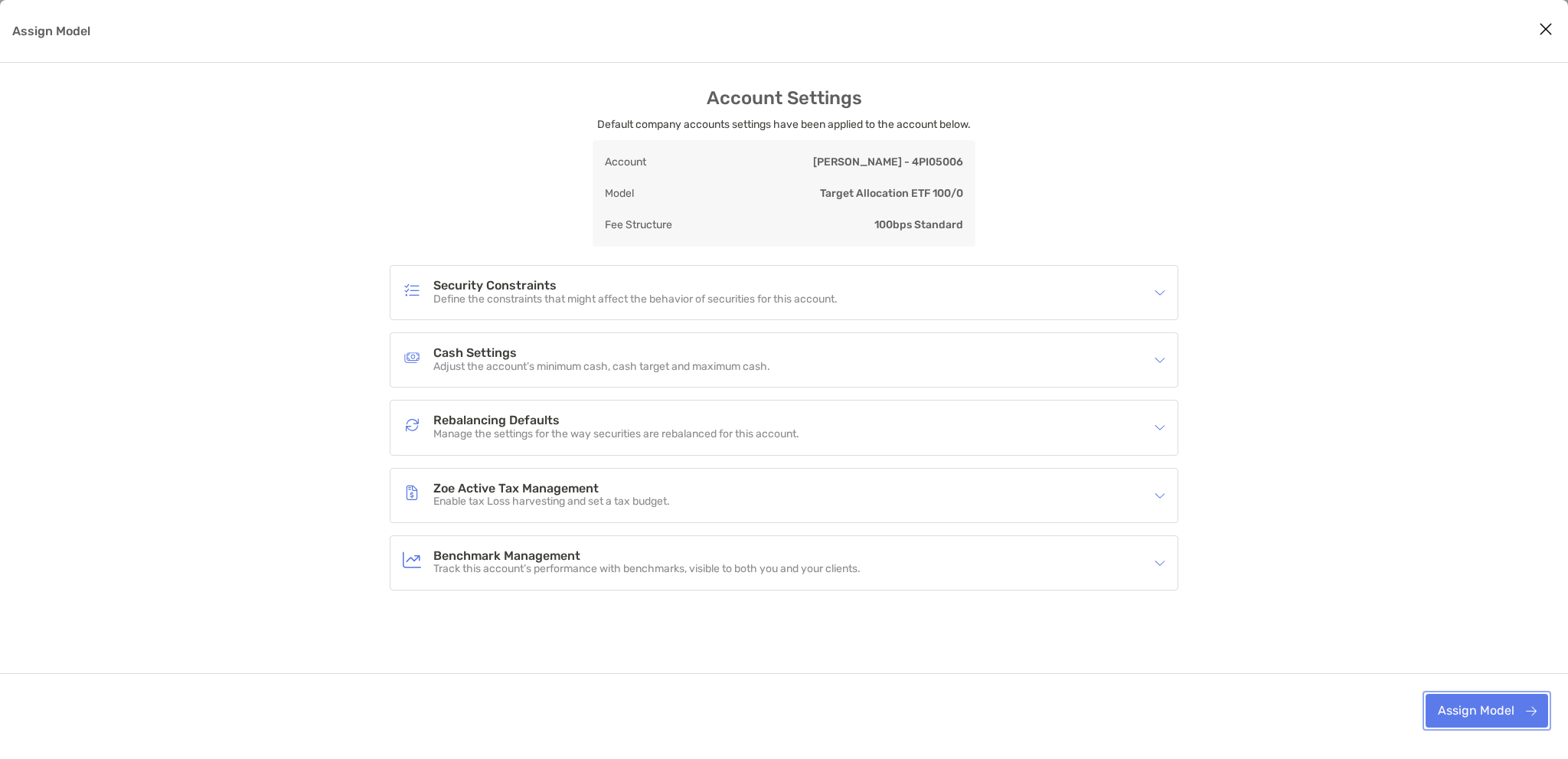
click at [1477, 709] on button "Assign Model" at bounding box center [1486, 710] width 122 height 34
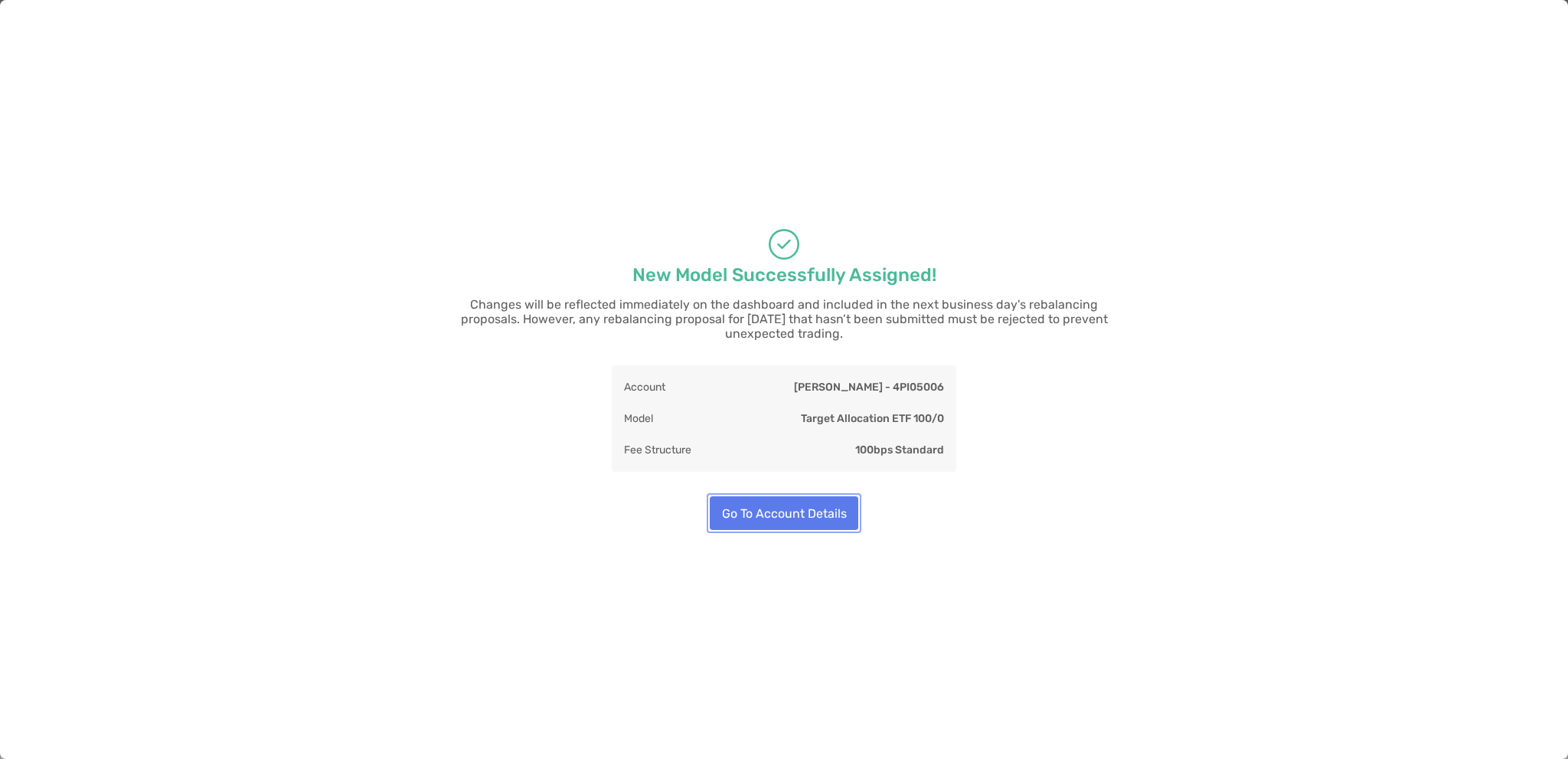
click at [793, 503] on button "Go To Account Details" at bounding box center [784, 513] width 148 height 34
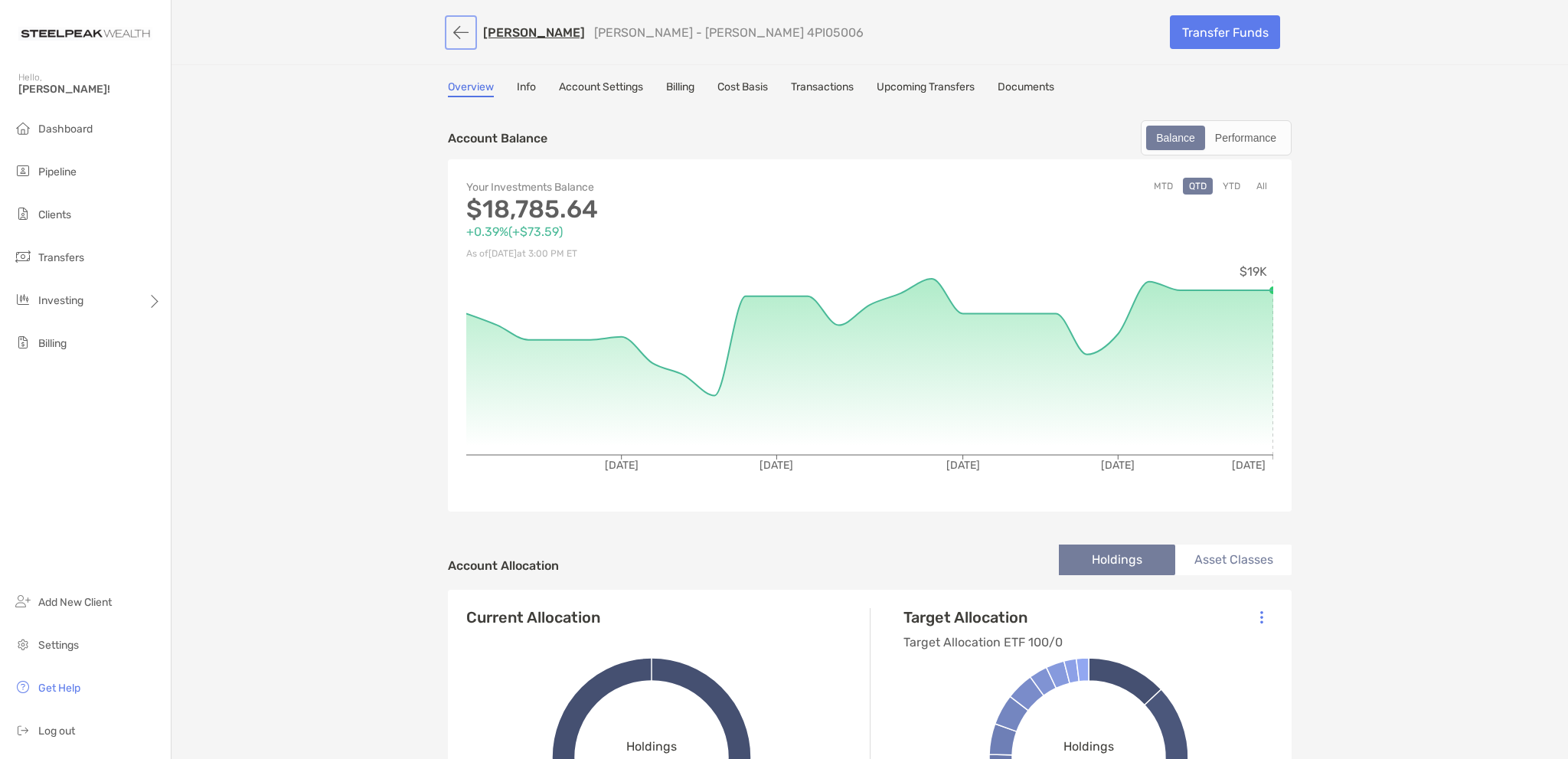
click at [453, 33] on button "button" at bounding box center [460, 32] width 26 height 29
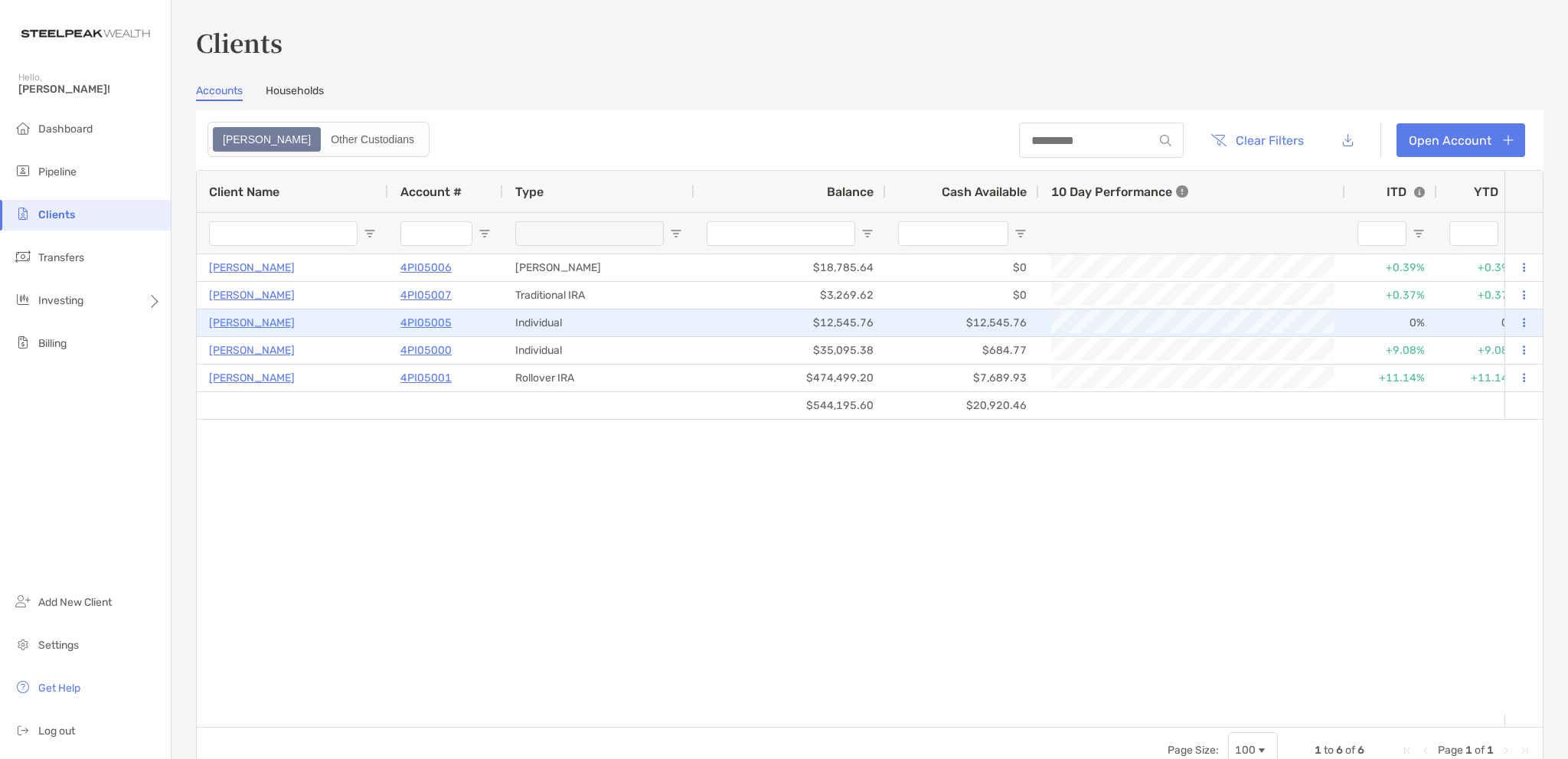
click at [272, 318] on p "Andrew Sprague" at bounding box center [251, 322] width 86 height 19
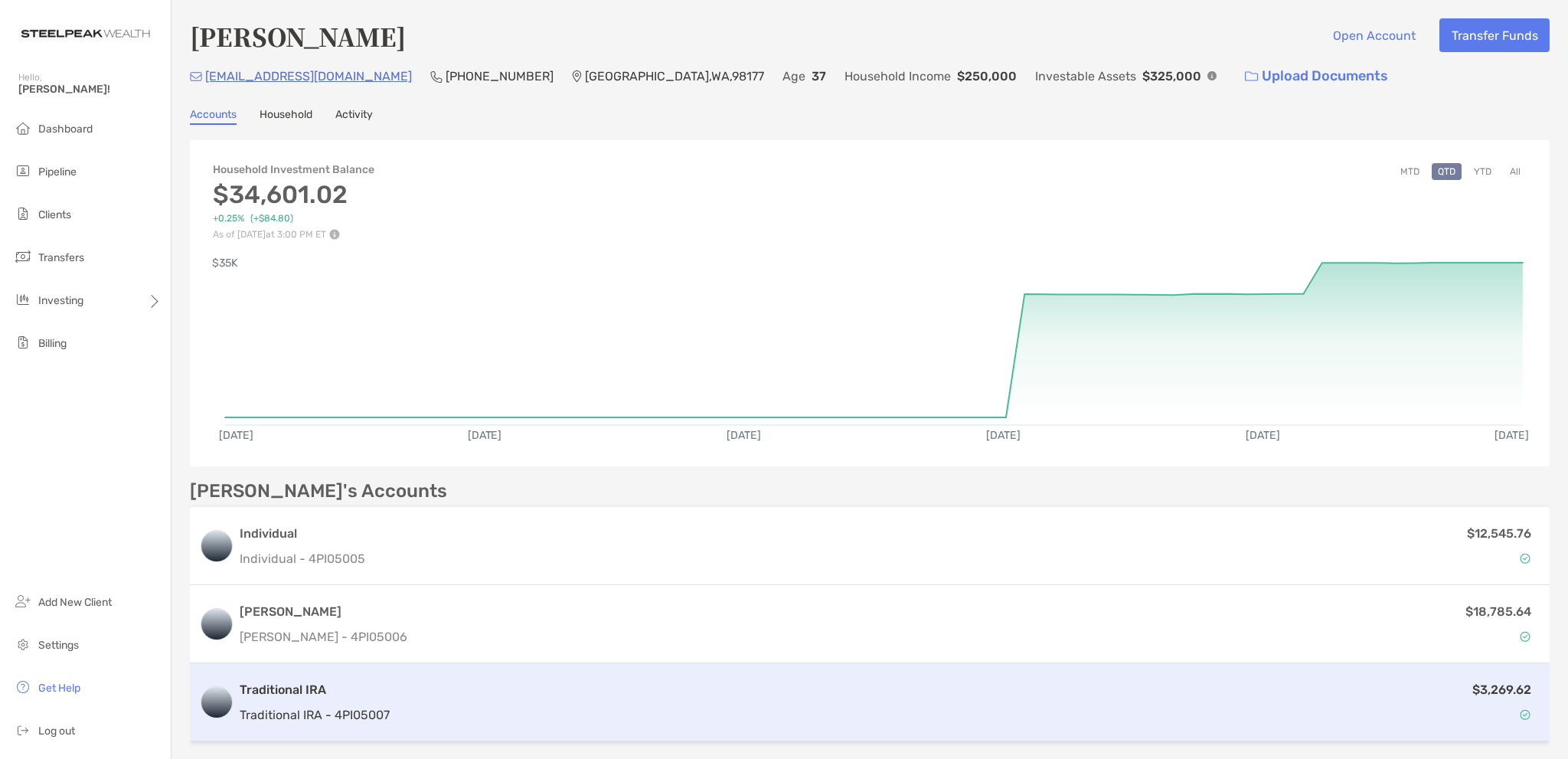
click at [690, 699] on div "$3,269.62" at bounding box center [968, 702] width 1144 height 44
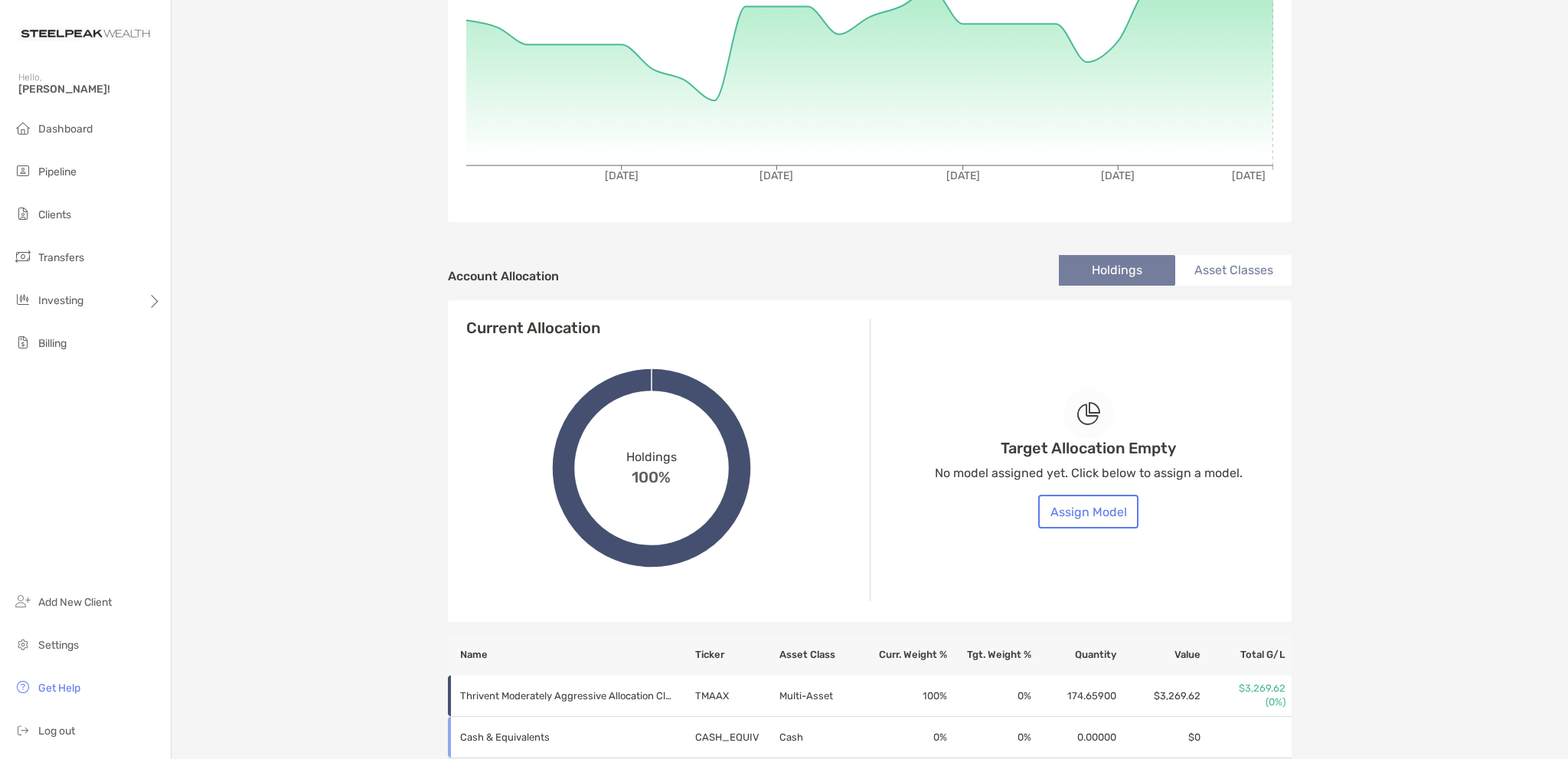
scroll to position [307, 0]
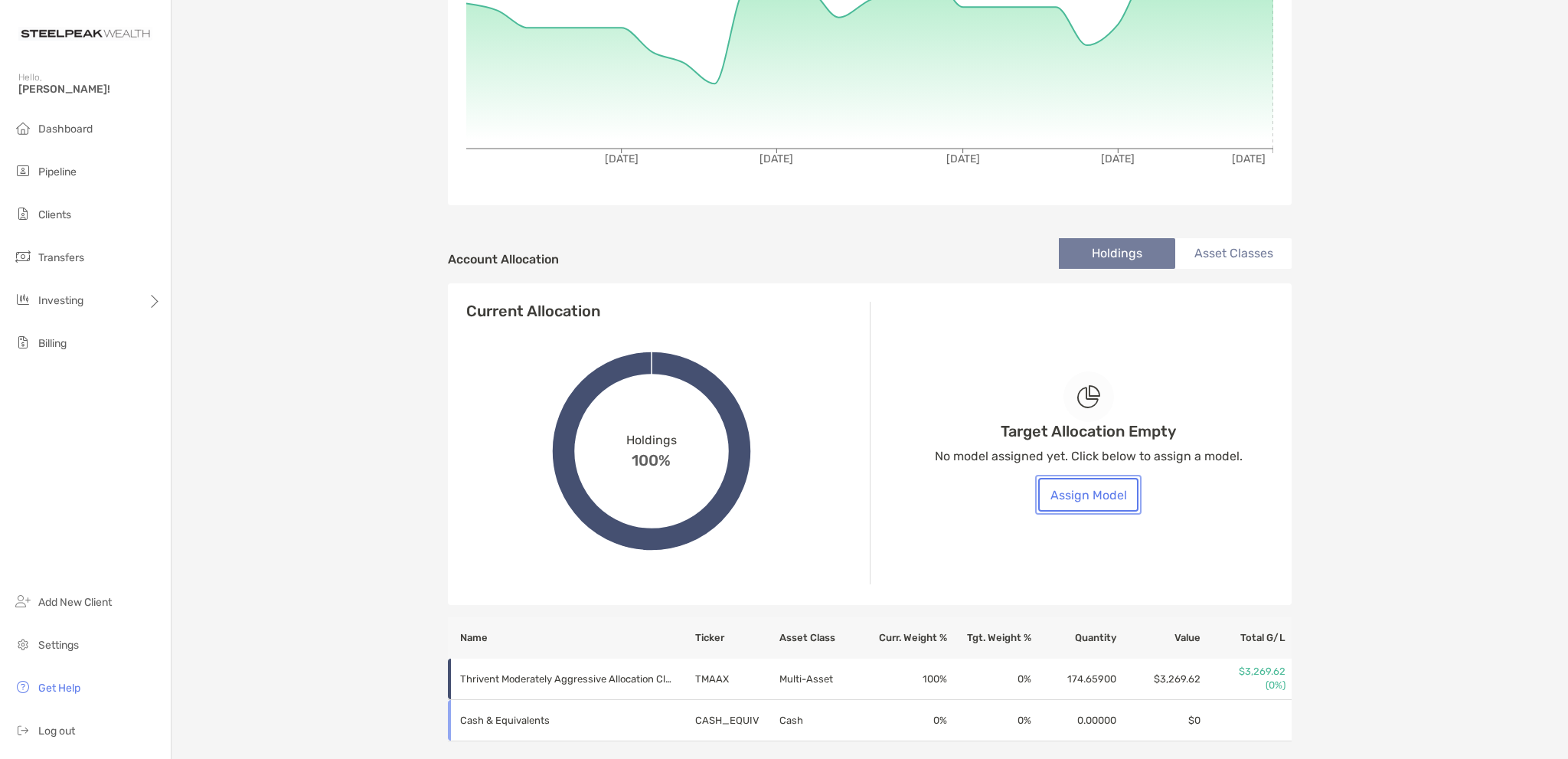
click at [1093, 493] on button "Assign Model" at bounding box center [1087, 495] width 100 height 34
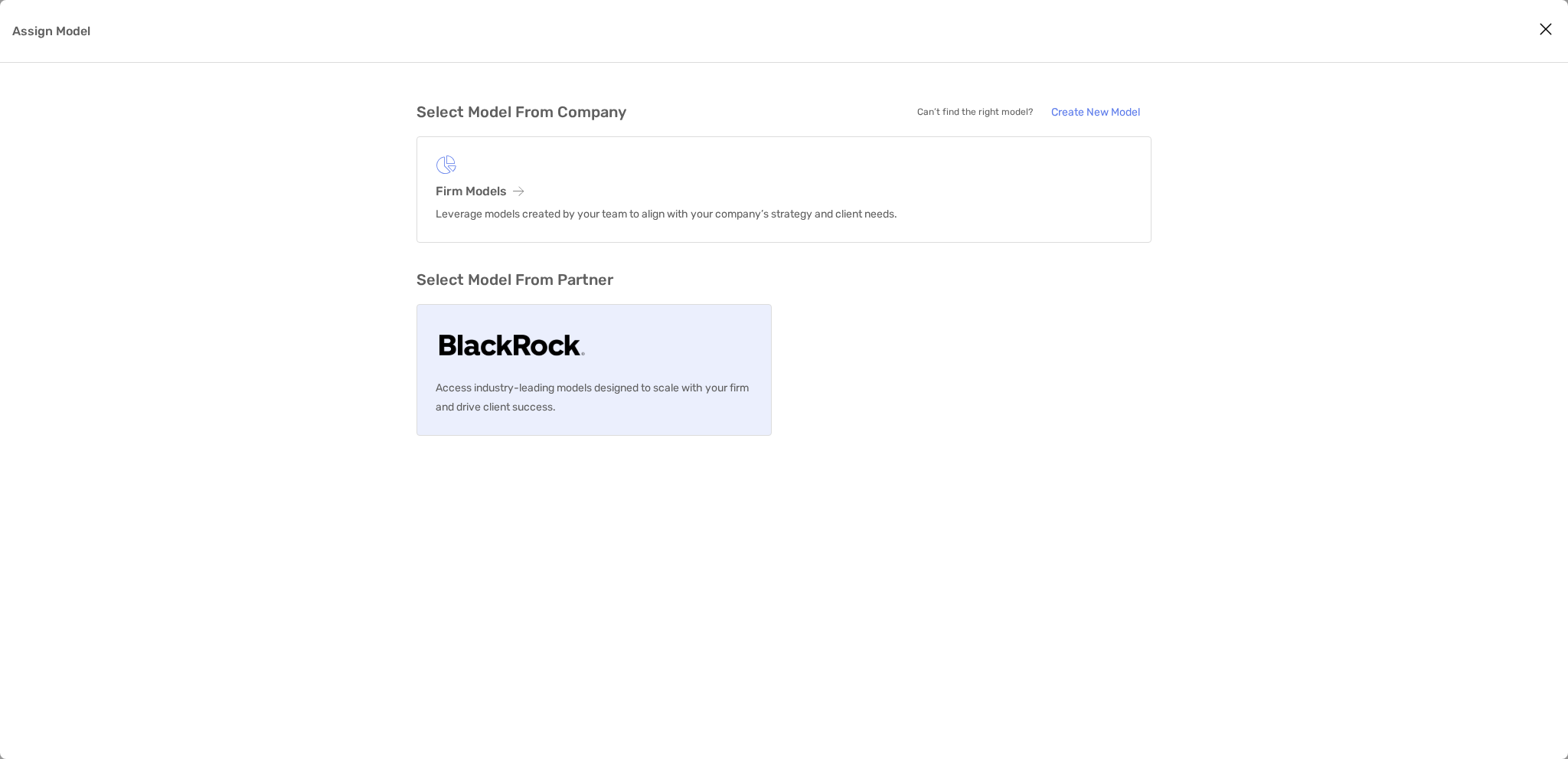
click at [608, 385] on p "Access industry-leading models designed to scale with your firm and drive clien…" at bounding box center [594, 398] width 317 height 39
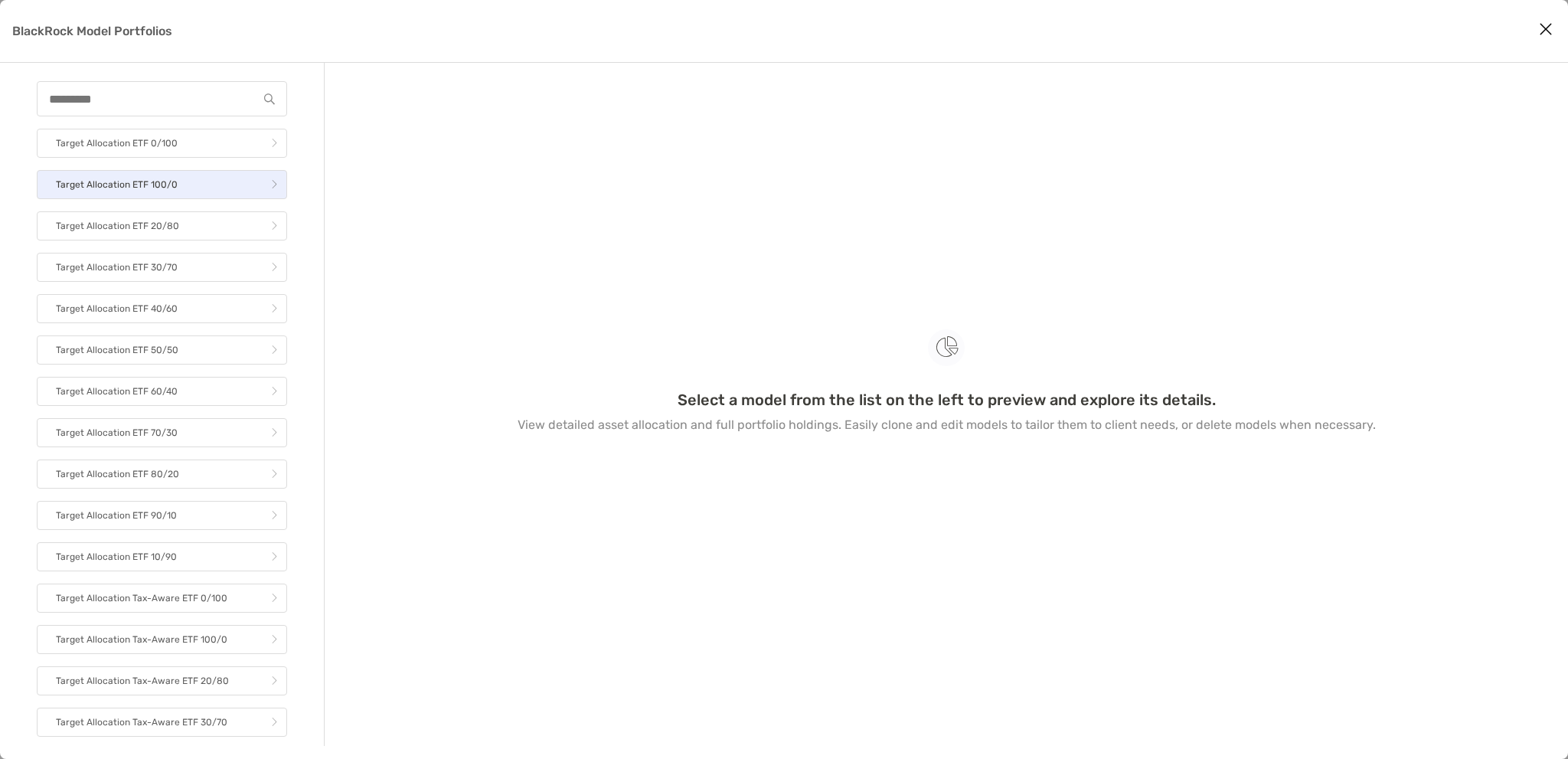
click at [144, 189] on p "Target Allocation ETF 100/0" at bounding box center [117, 184] width 122 height 19
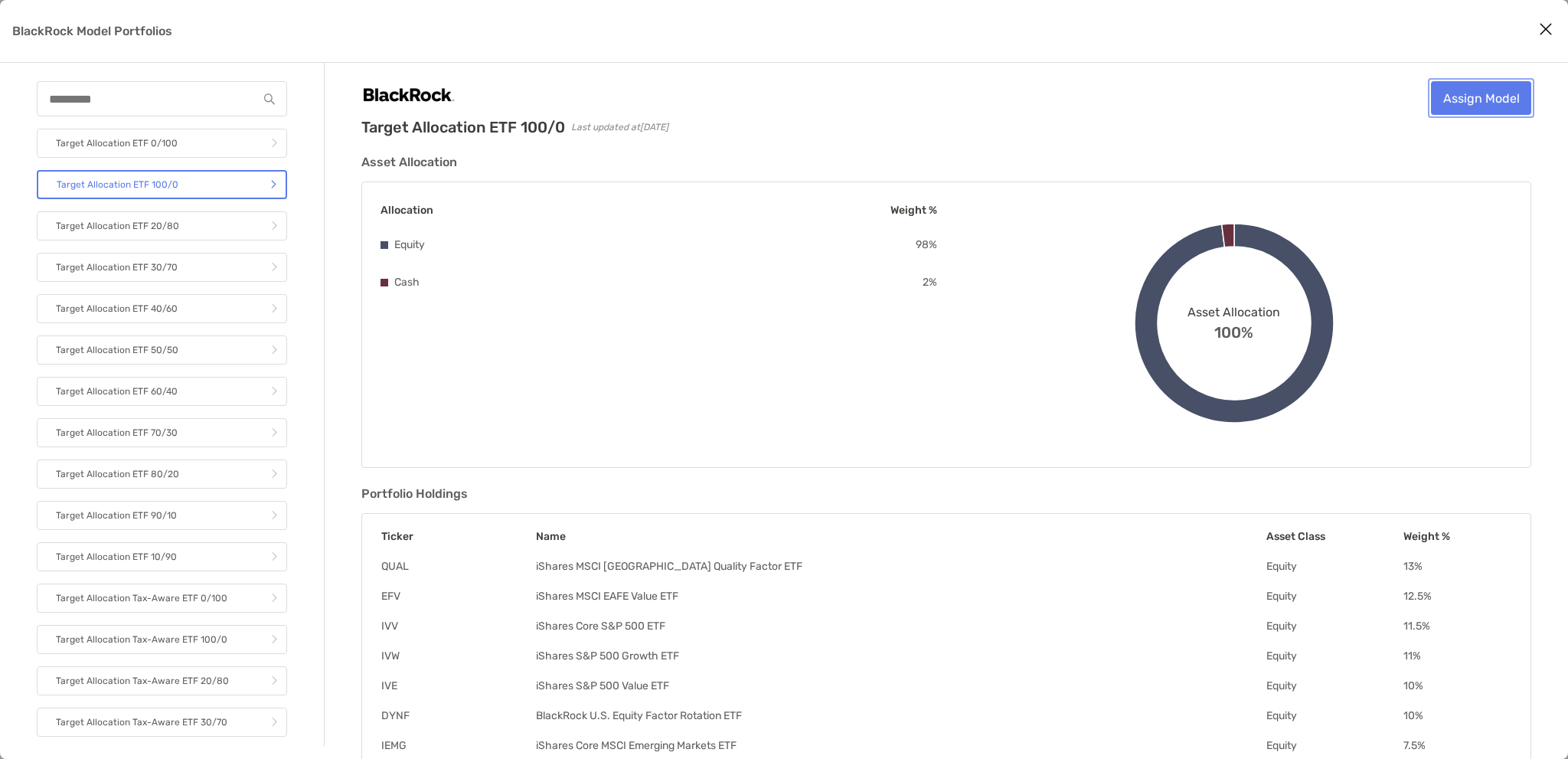
click at [1467, 99] on link "Assign Model" at bounding box center [1481, 98] width 100 height 34
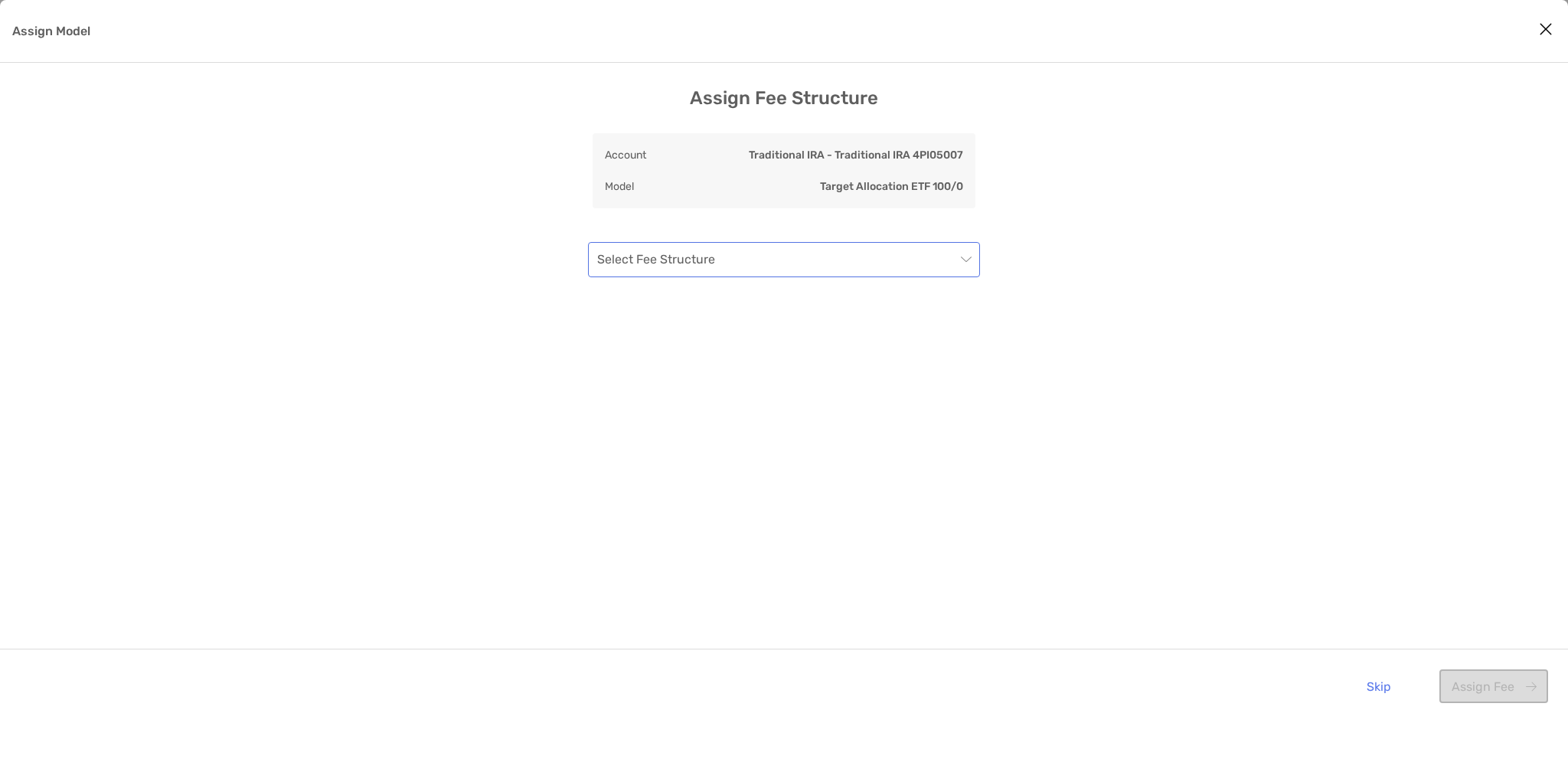
click at [947, 263] on input "Assign Model" at bounding box center [775, 260] width 358 height 34
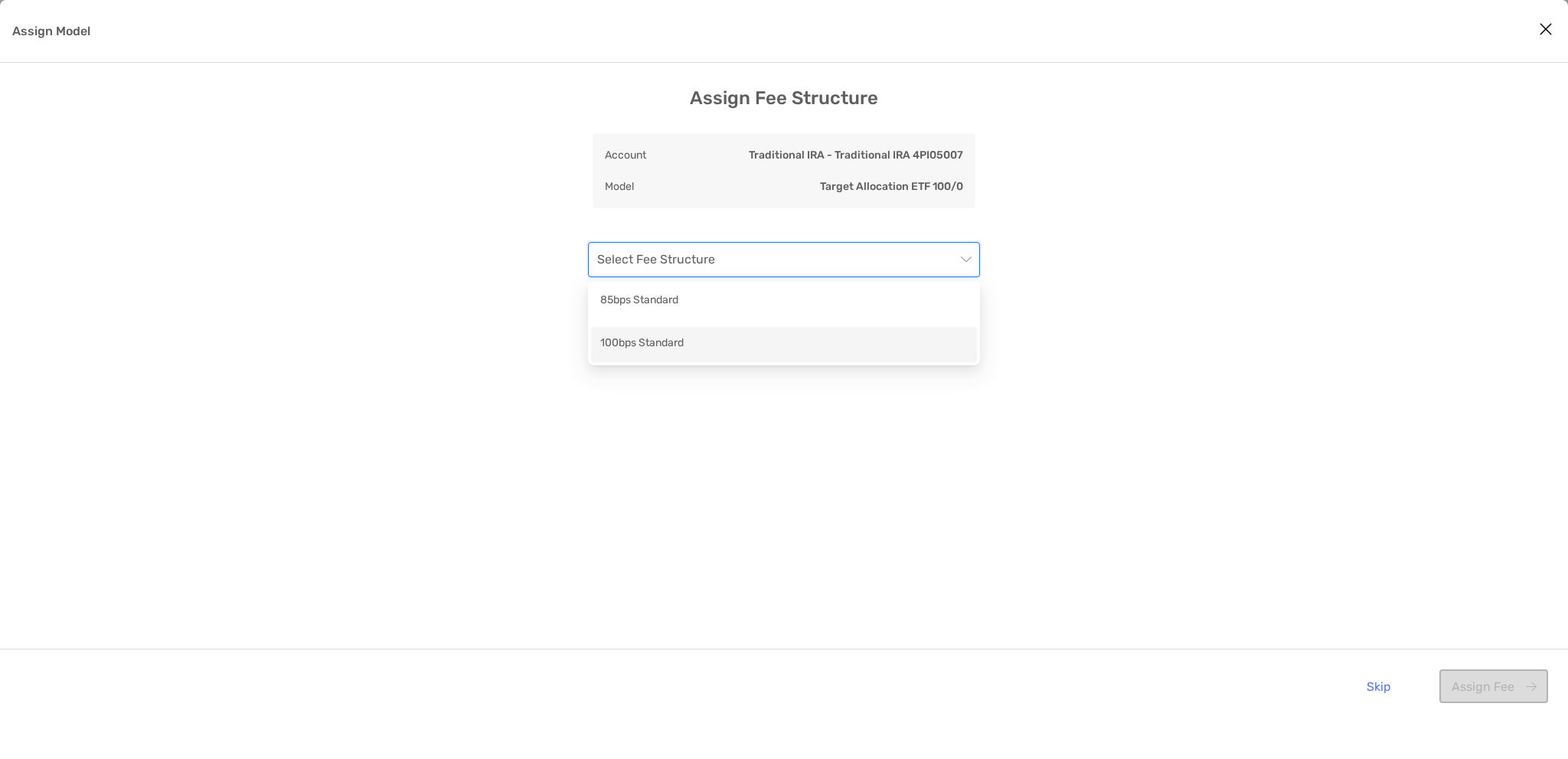
click at [645, 339] on div "100bps Standard" at bounding box center [784, 344] width 367 height 19
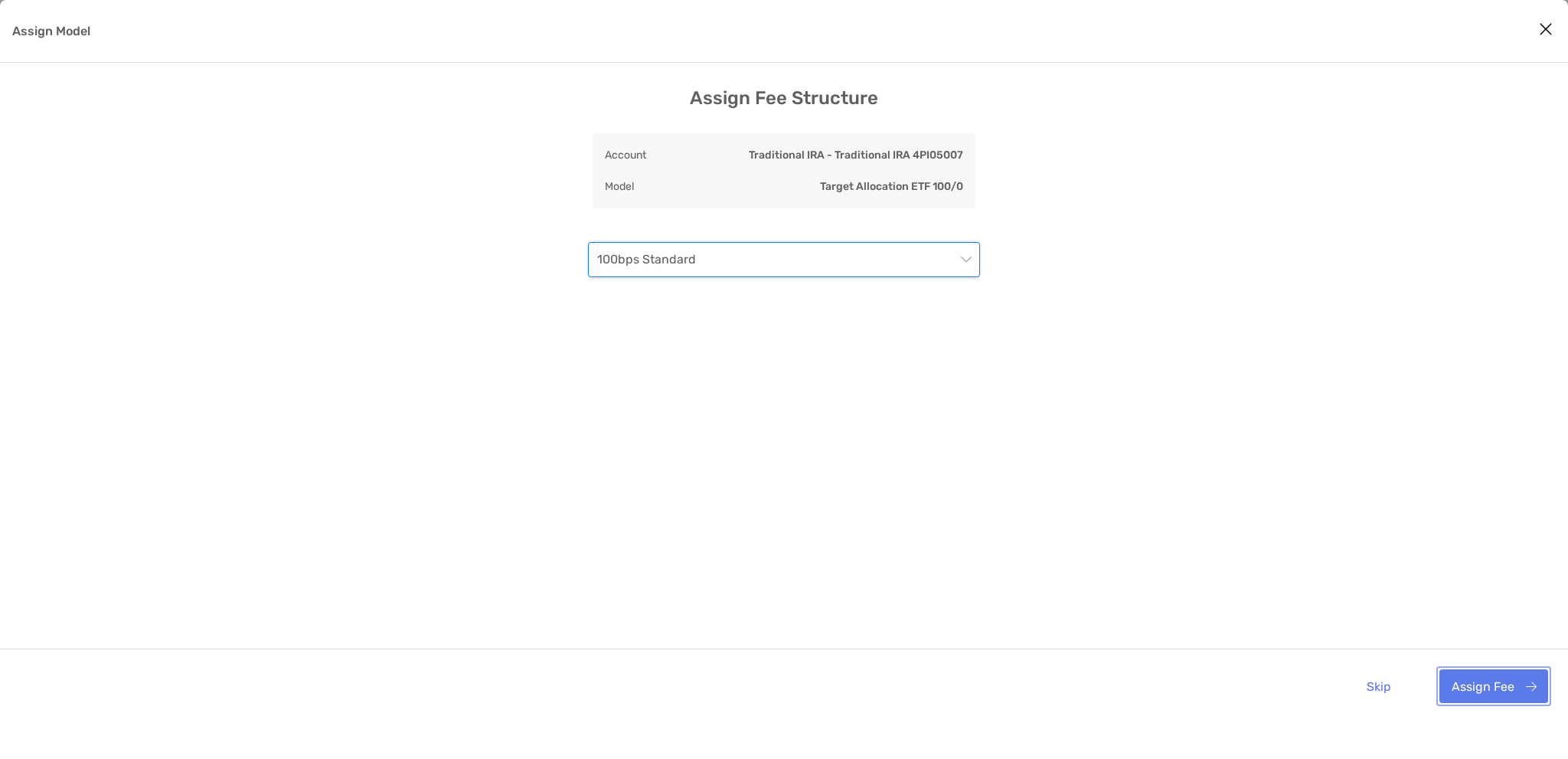
click at [1511, 688] on button "Assign Fee" at bounding box center [1493, 686] width 109 height 34
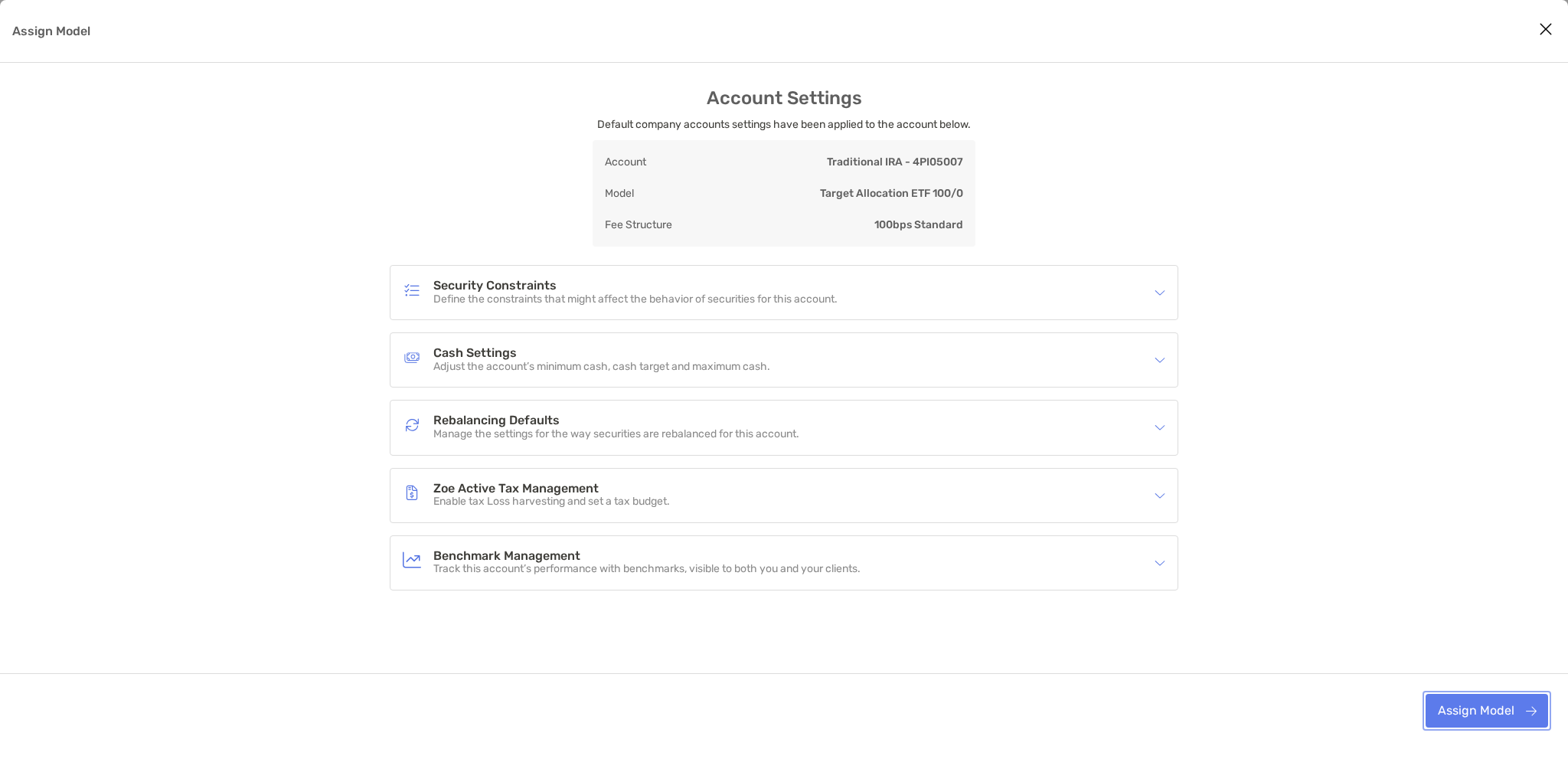
click at [1476, 704] on button "Assign Model" at bounding box center [1486, 710] width 122 height 34
